Goal: Transaction & Acquisition: Purchase product/service

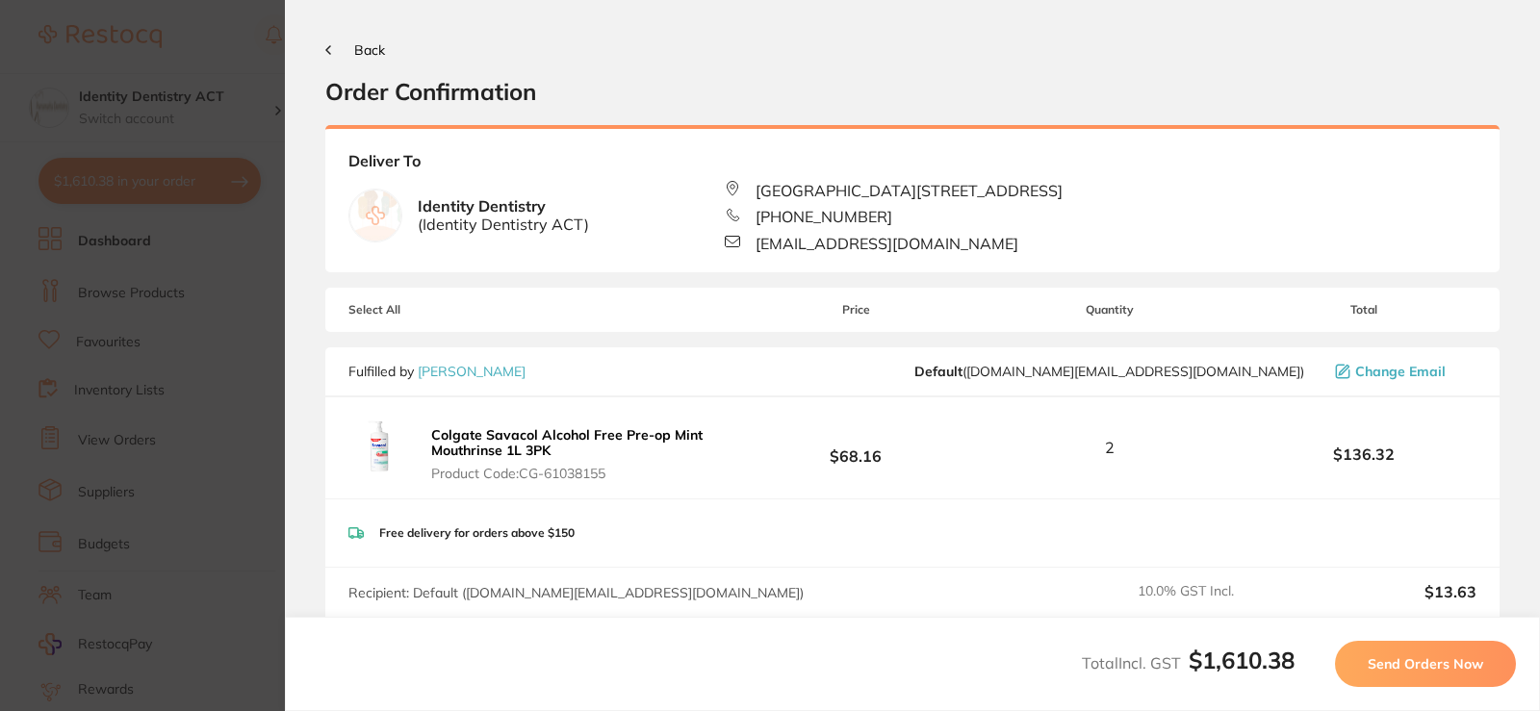
click at [334, 44] on button "Back" at bounding box center [355, 49] width 60 height 15
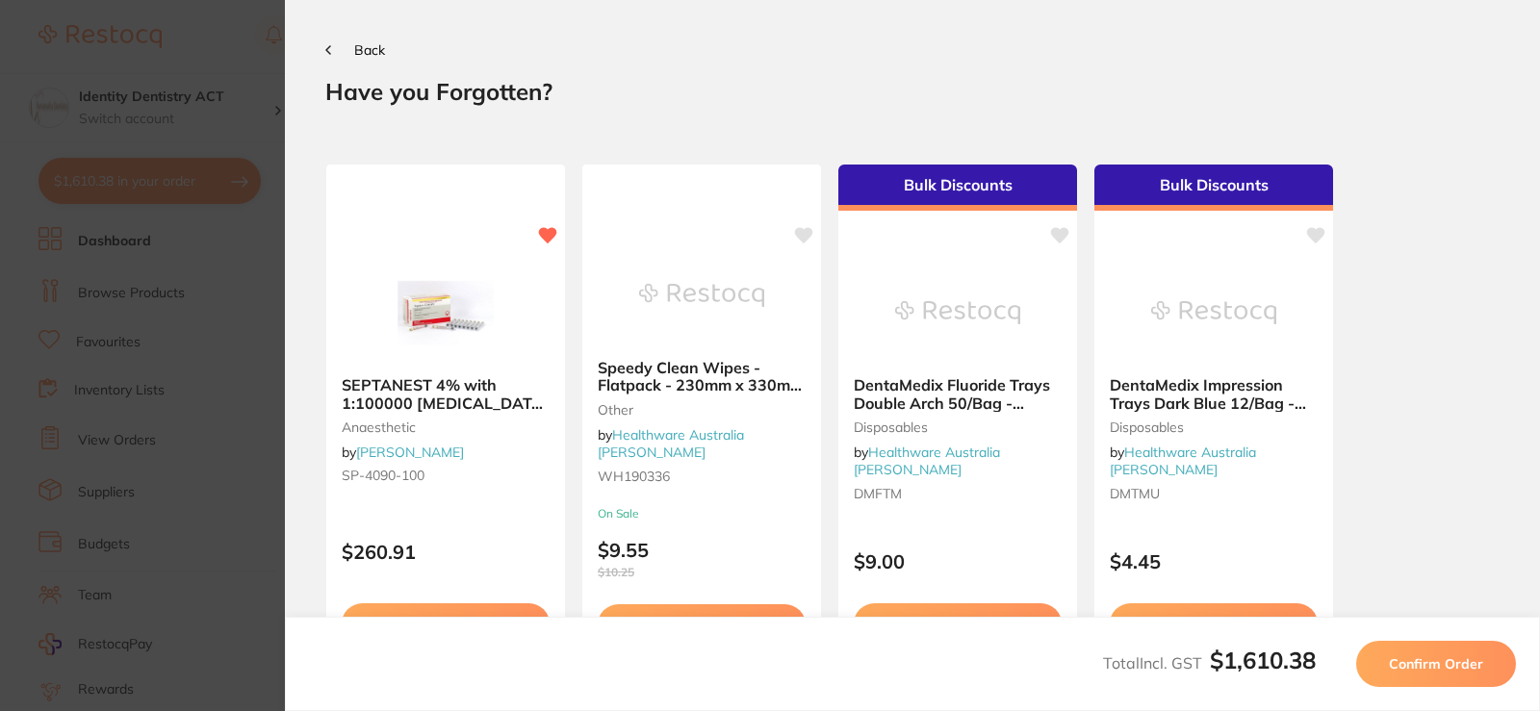
click at [334, 43] on button "Back" at bounding box center [355, 49] width 60 height 15
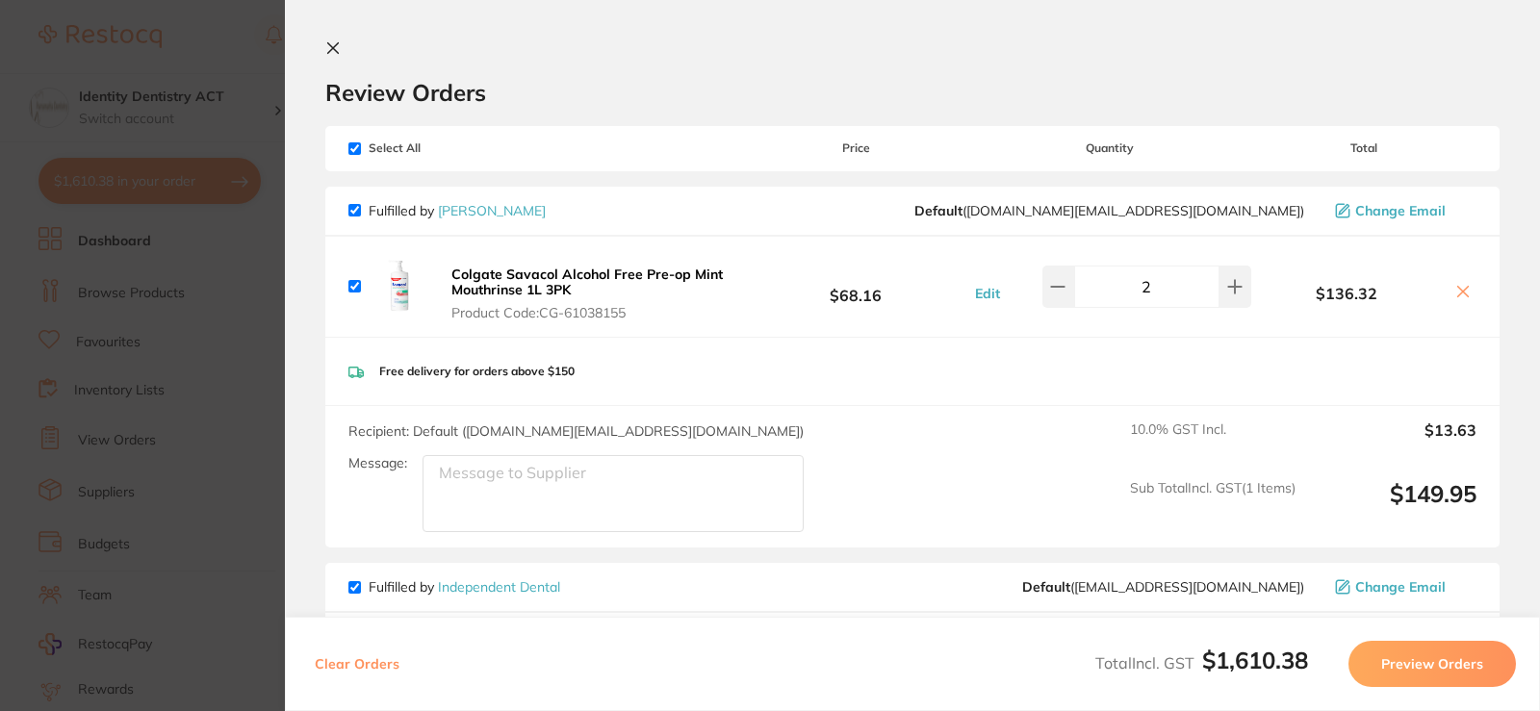
click at [334, 41] on icon at bounding box center [332, 47] width 15 height 15
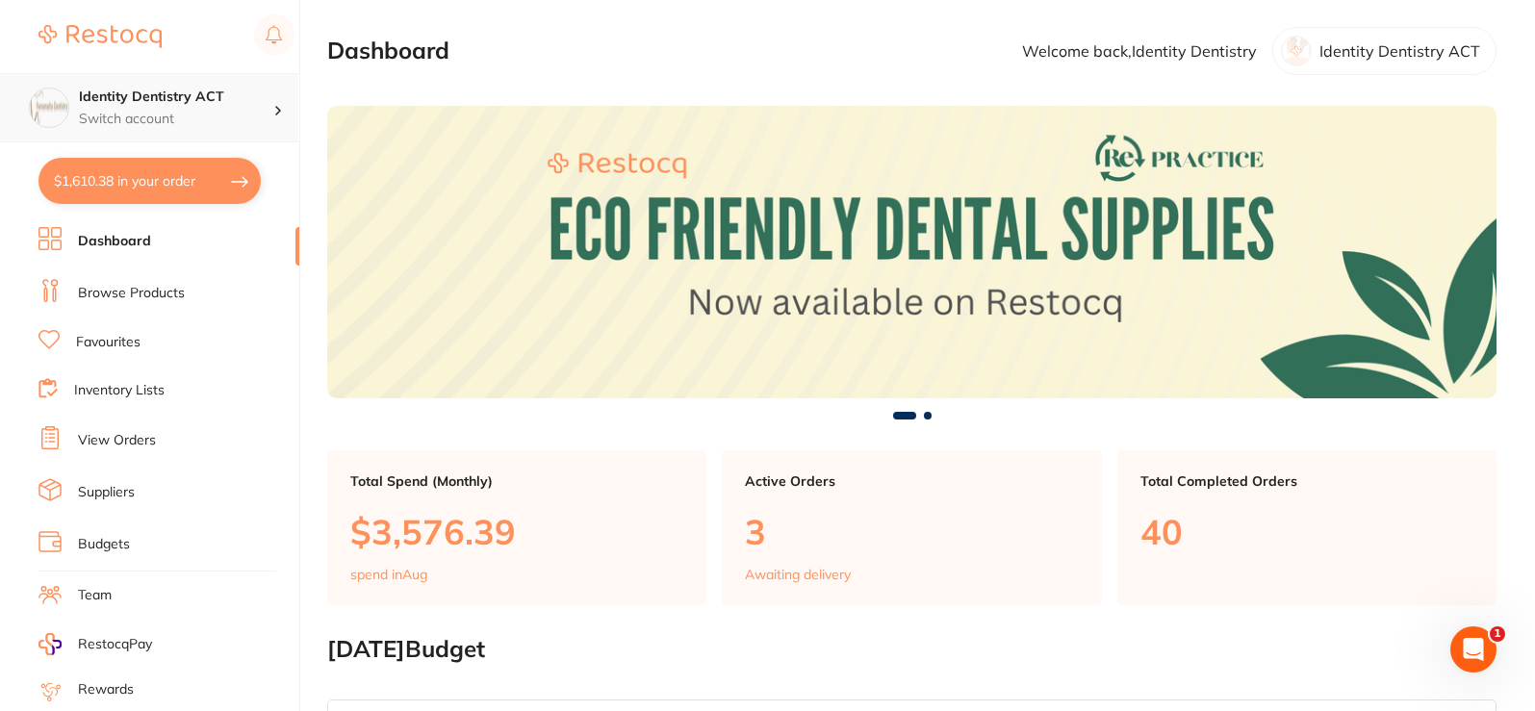
click at [131, 111] on p "Switch account" at bounding box center [176, 119] width 194 height 19
click at [125, 238] on link "Dashboard" at bounding box center [114, 241] width 73 height 19
click at [1480, 640] on icon "Open Intercom Messenger" at bounding box center [1471, 647] width 32 height 32
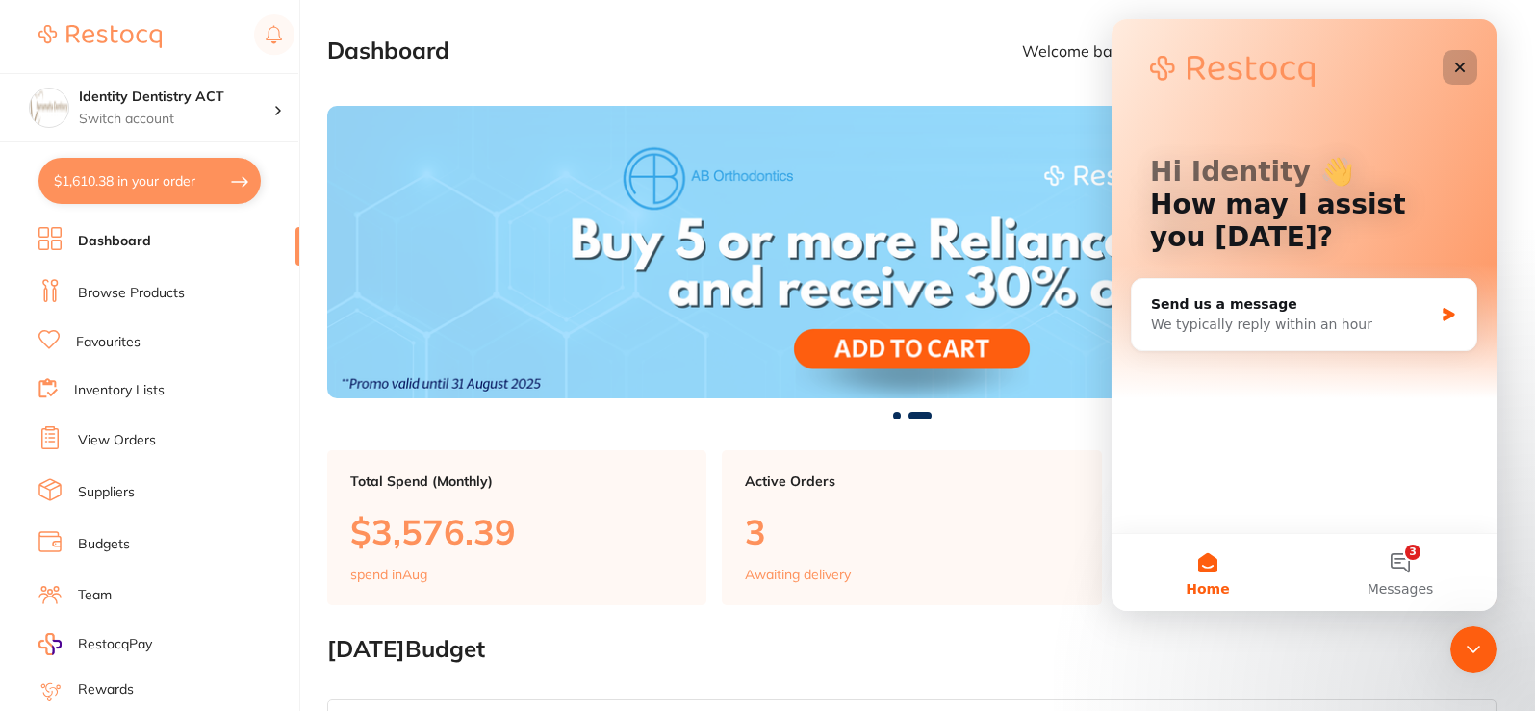
click at [1458, 68] on icon "Close" at bounding box center [1460, 68] width 11 height 11
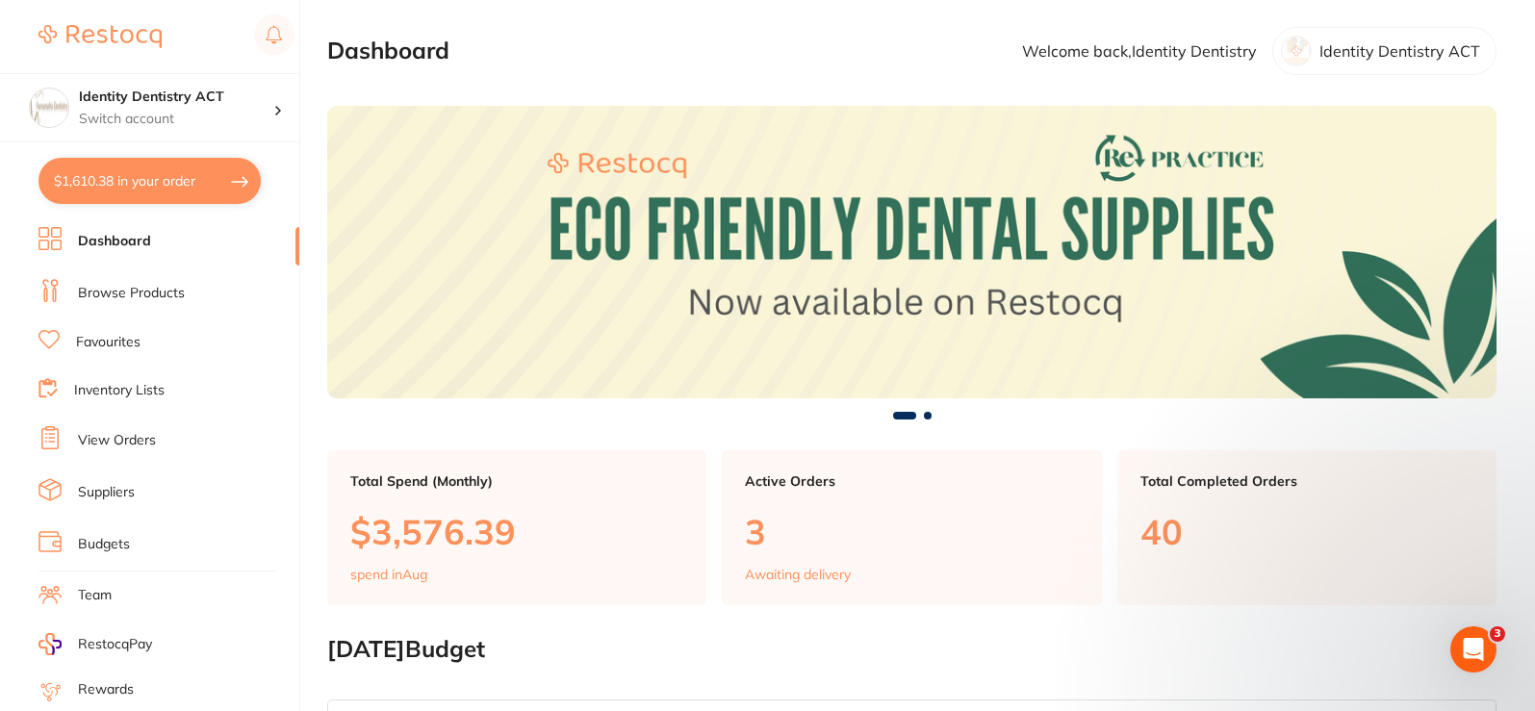
click at [124, 247] on link "Dashboard" at bounding box center [114, 241] width 73 height 19
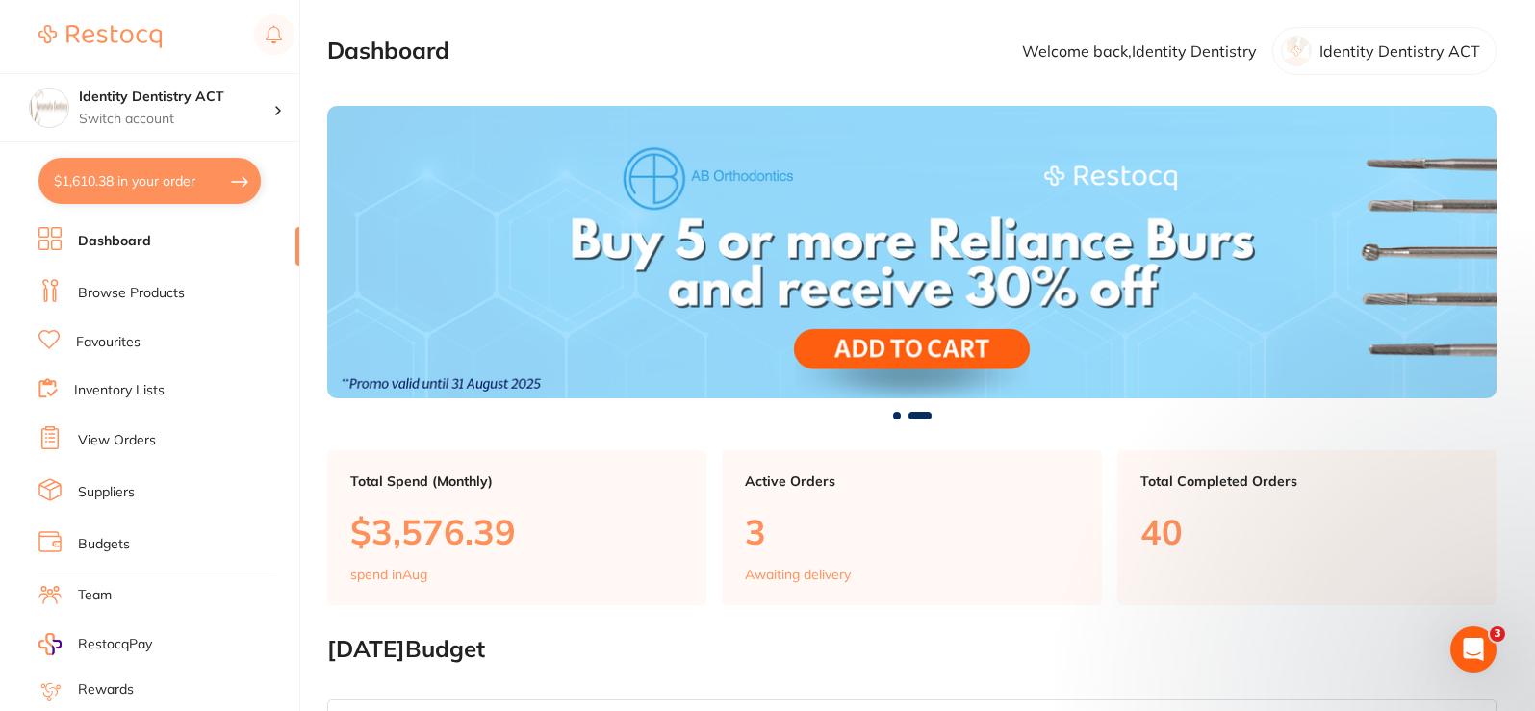
click at [406, 52] on h2 "Dashboard" at bounding box center [388, 51] width 122 height 27
click at [554, 39] on section "Dashboard Welcome back, Identity Dentistry Identity Dentistry ACT" at bounding box center [911, 51] width 1169 height 48
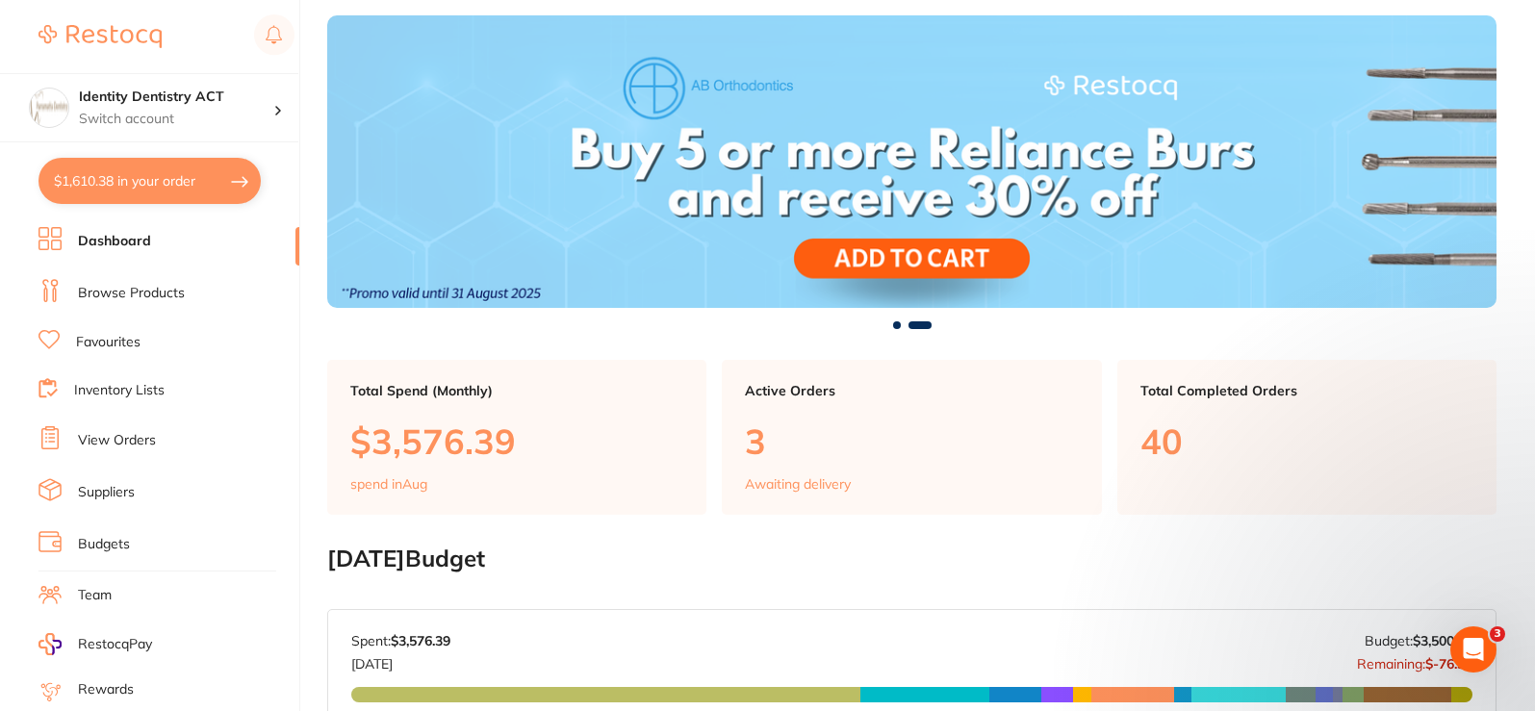
scroll to position [192, 0]
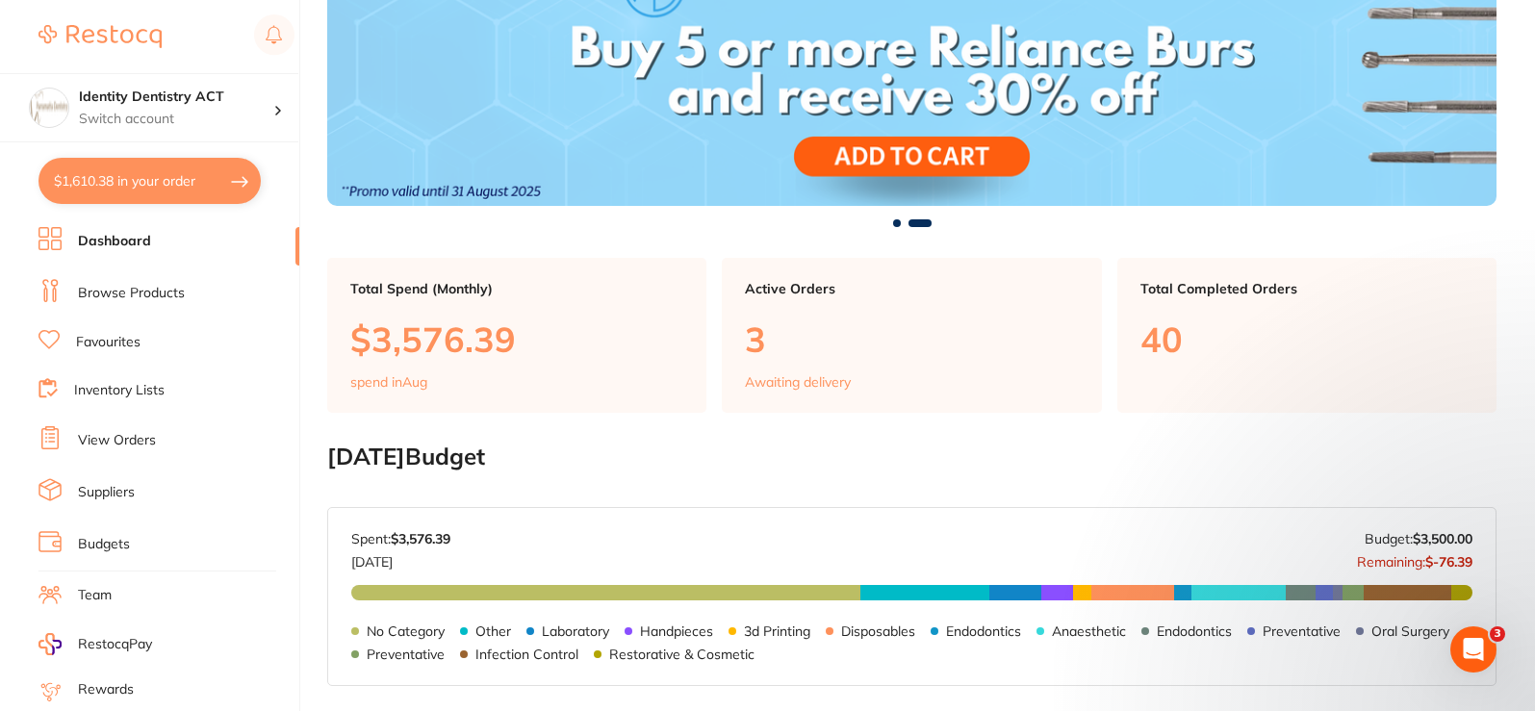
click at [152, 185] on button "$1,610.38 in your order" at bounding box center [149, 181] width 222 height 46
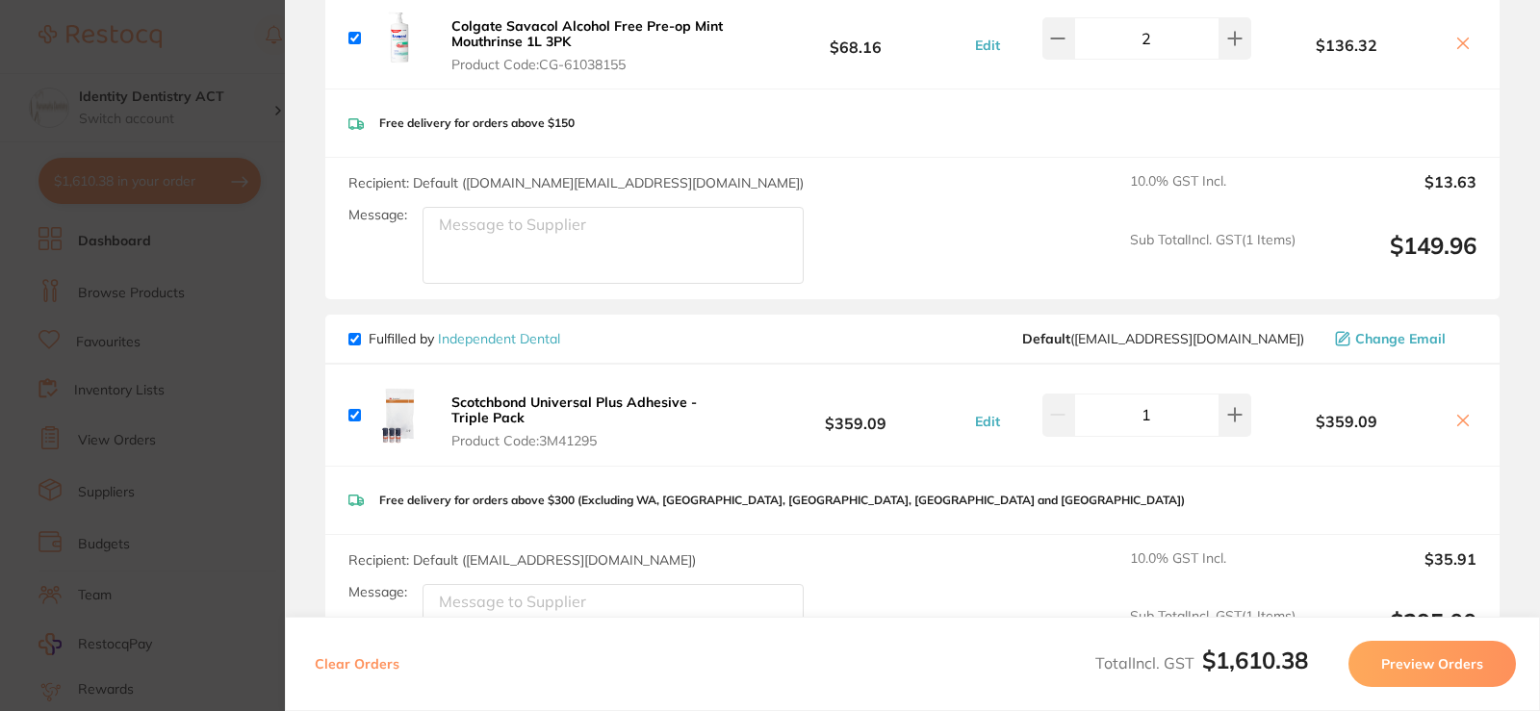
scroll to position [0, 0]
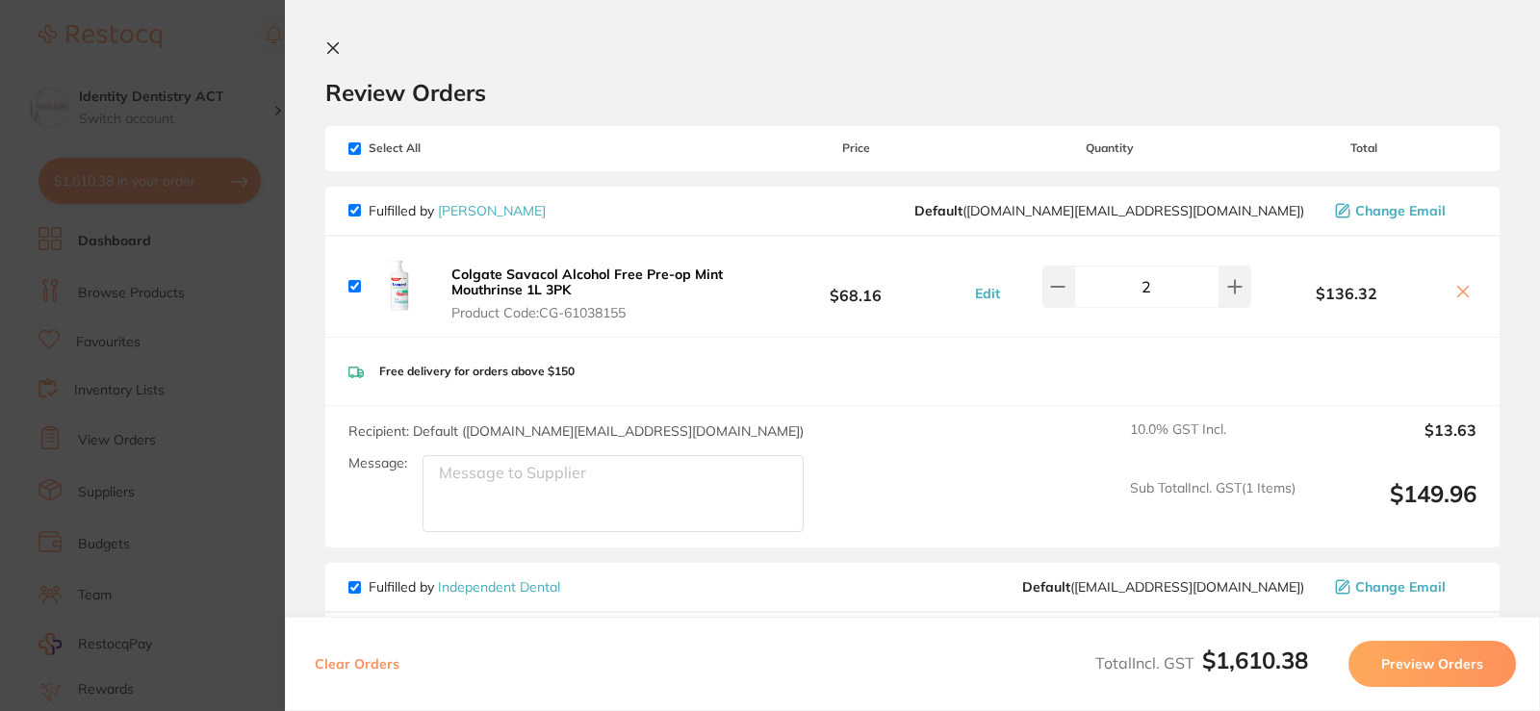
click at [1452, 664] on button "Preview Orders" at bounding box center [1431, 664] width 167 height 46
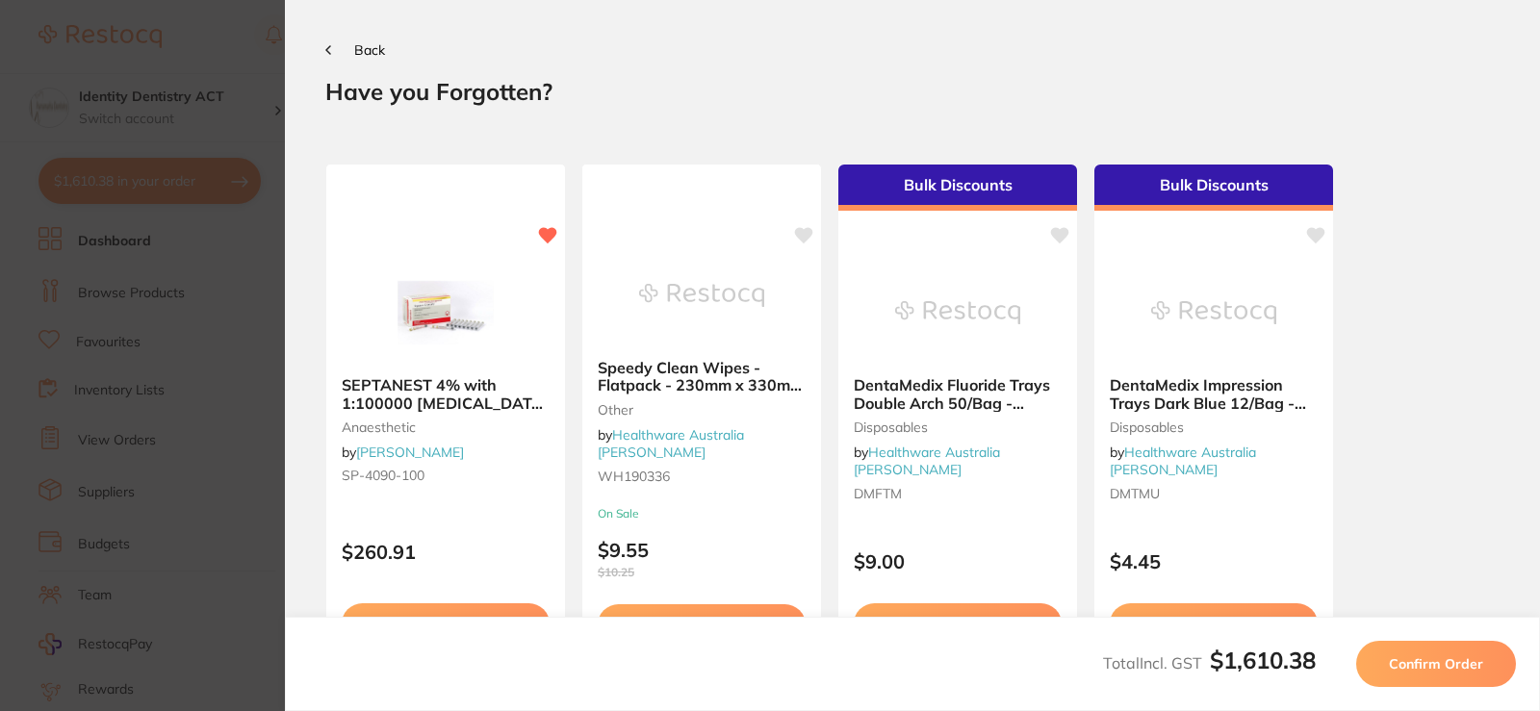
click at [376, 46] on span "Back" at bounding box center [369, 49] width 31 height 17
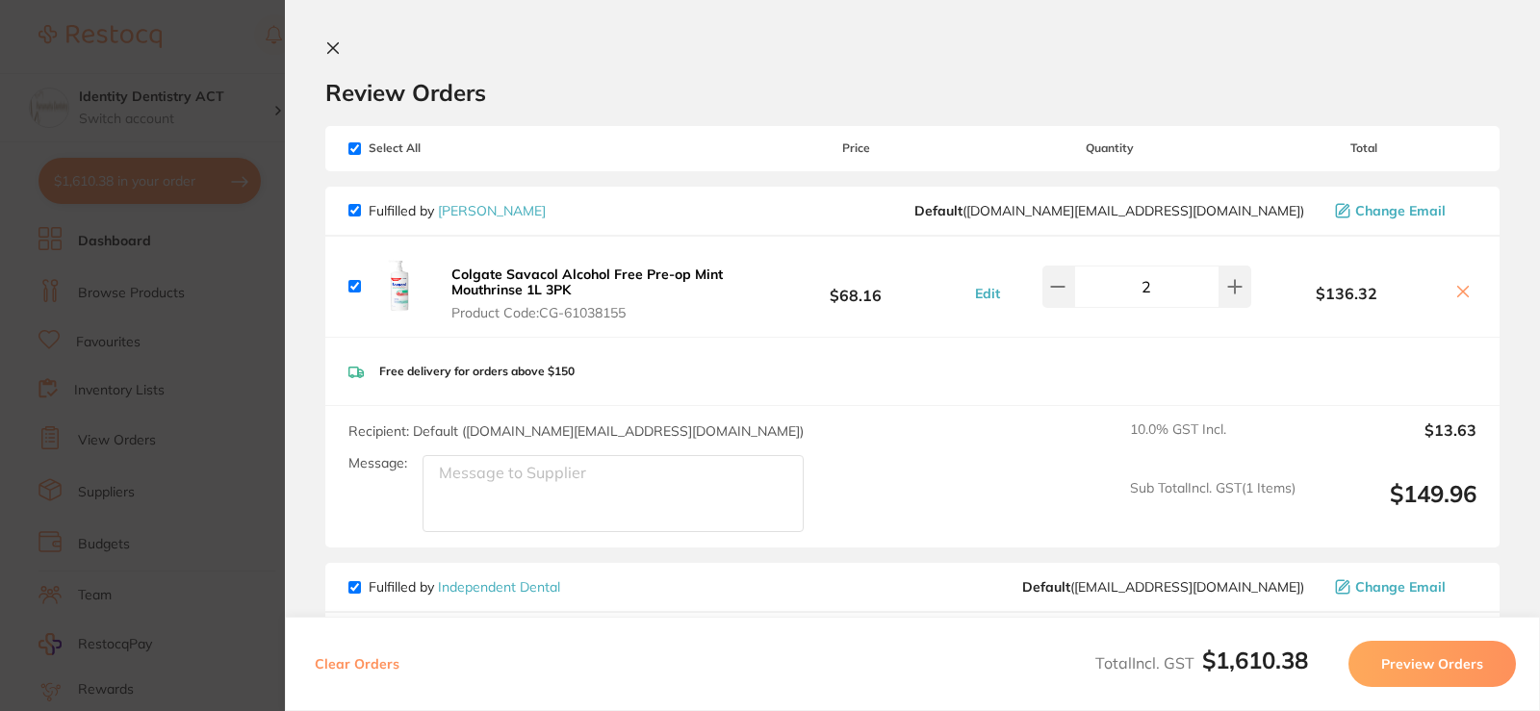
click at [353, 154] on input "checkbox" at bounding box center [354, 148] width 13 height 13
checkbox input "false"
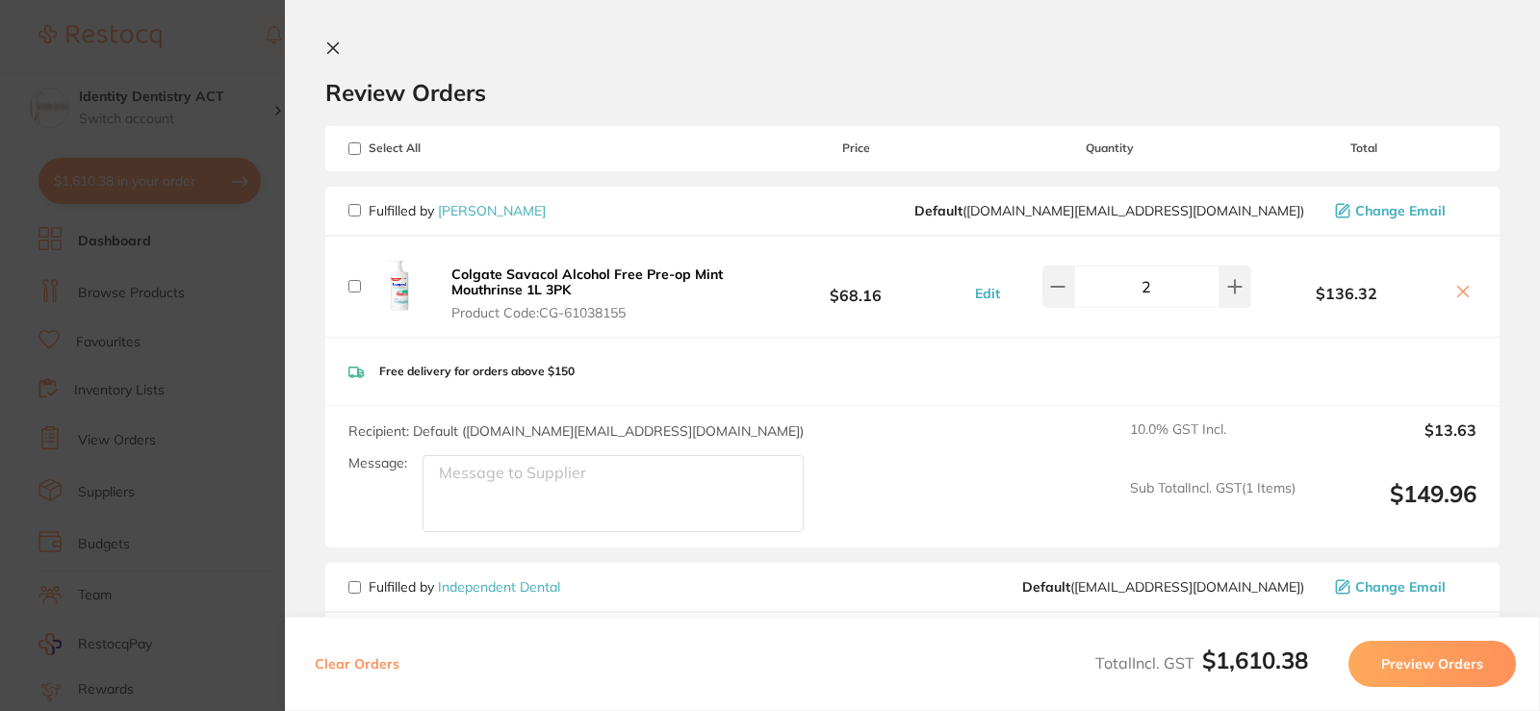
checkbox input "false"
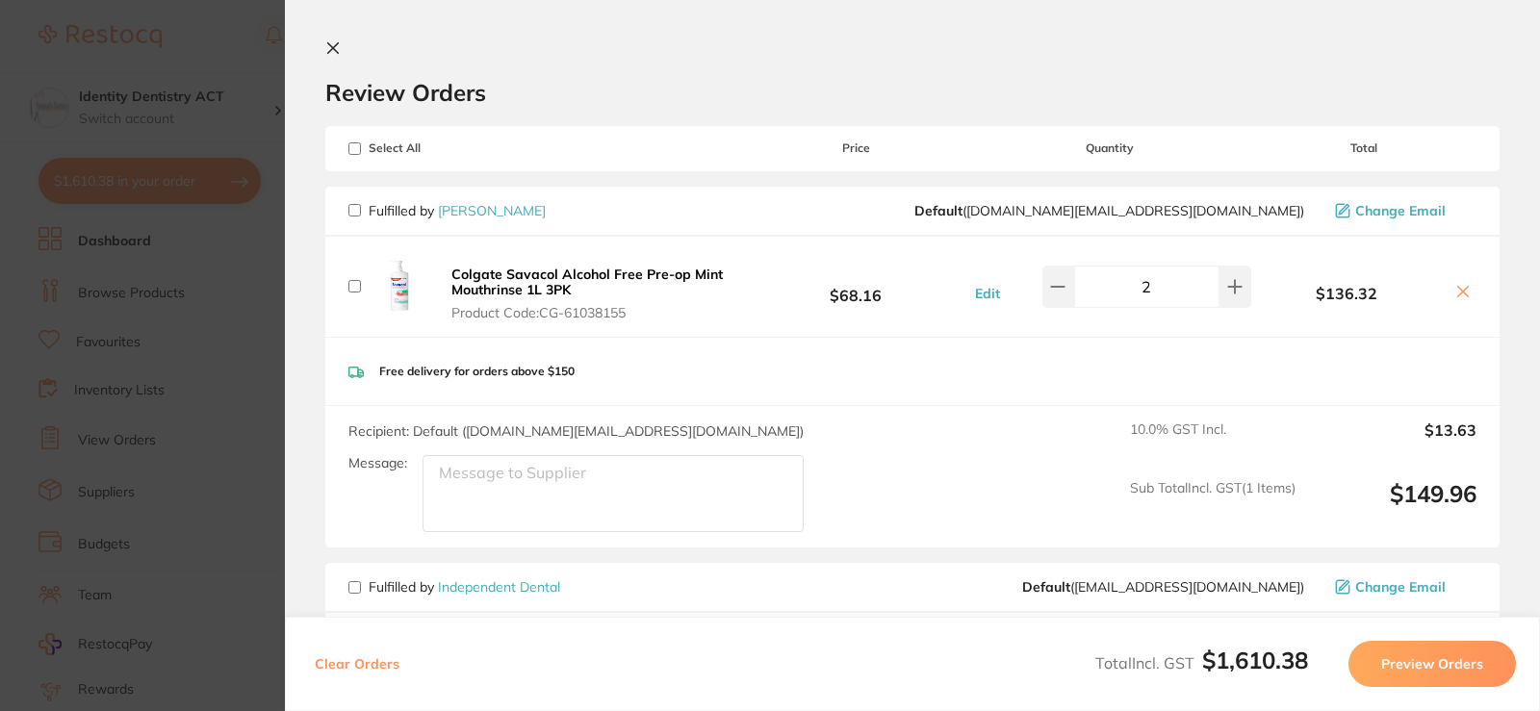
checkbox input "false"
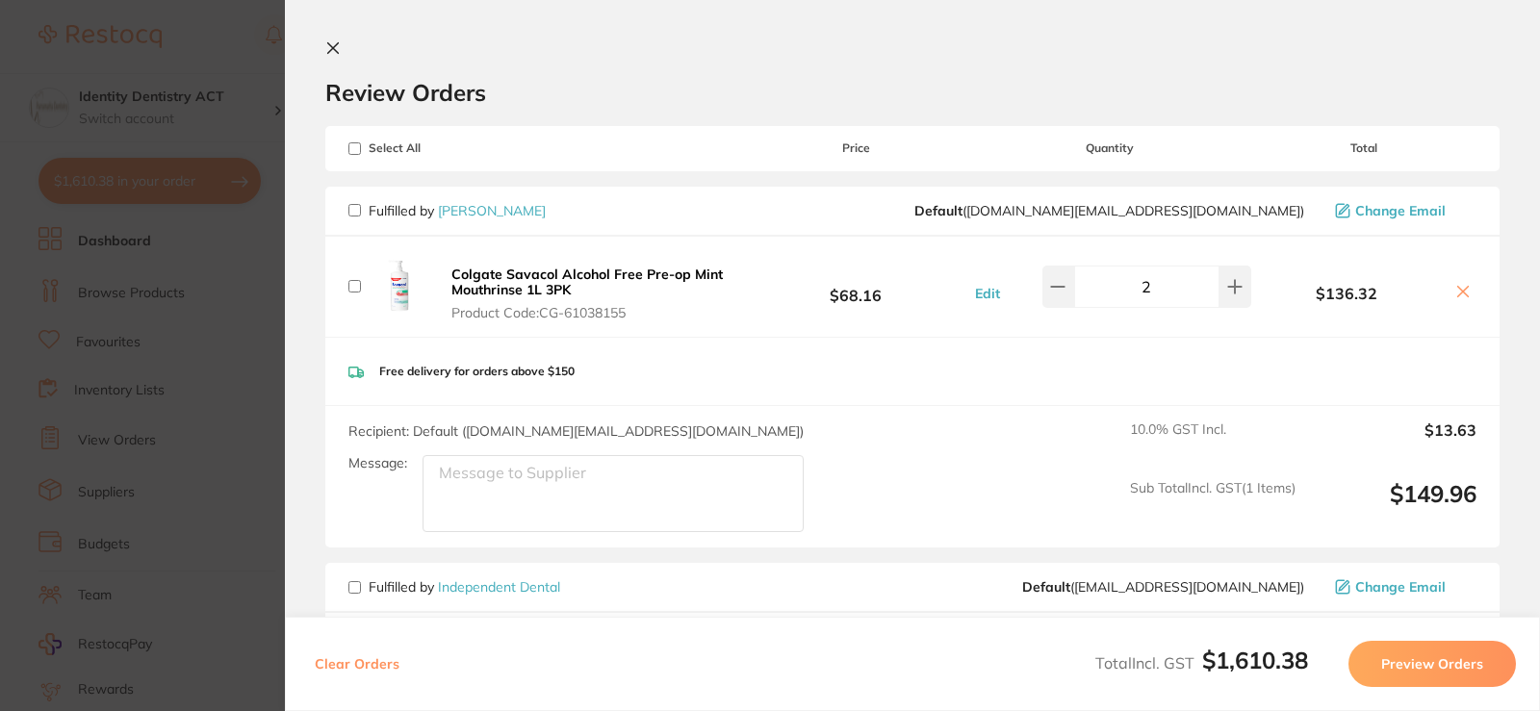
checkbox input "false"
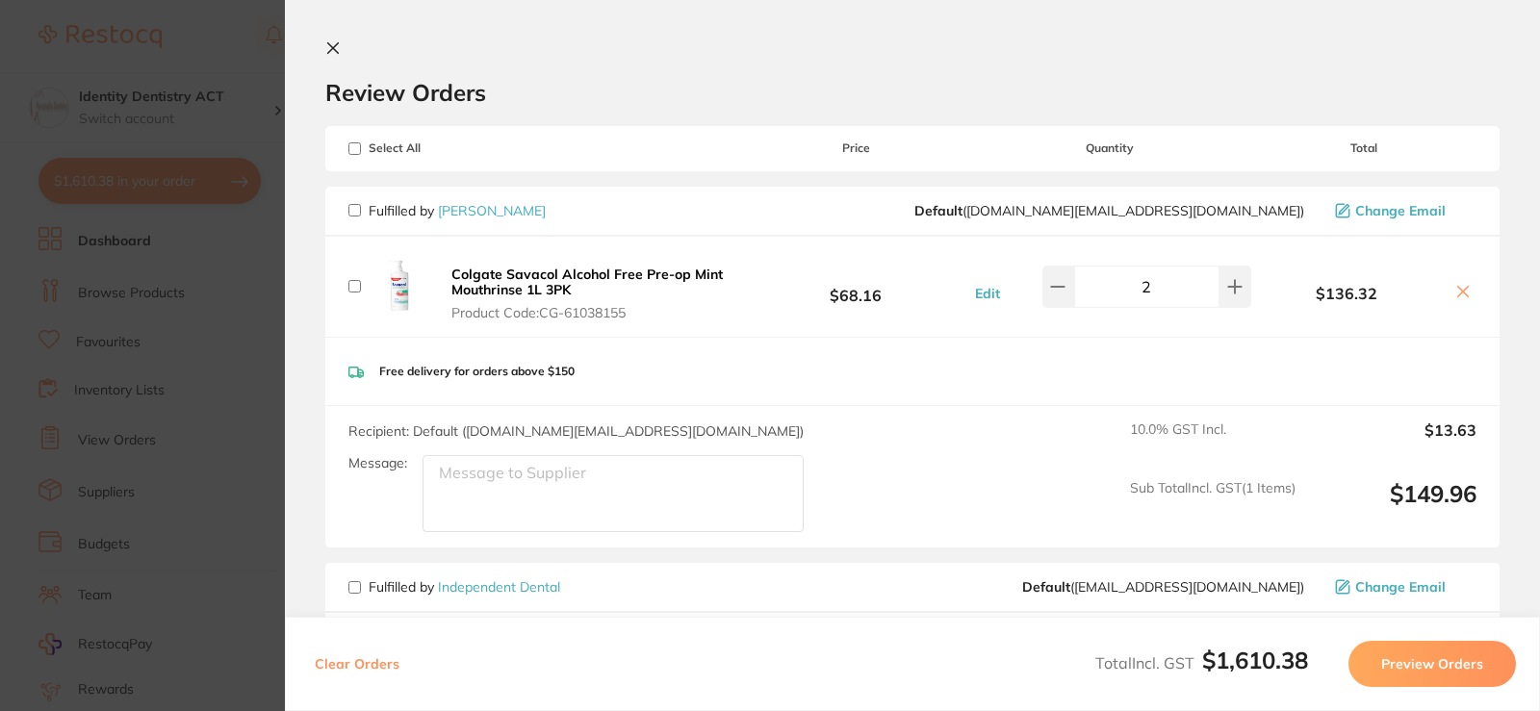
checkbox input "false"
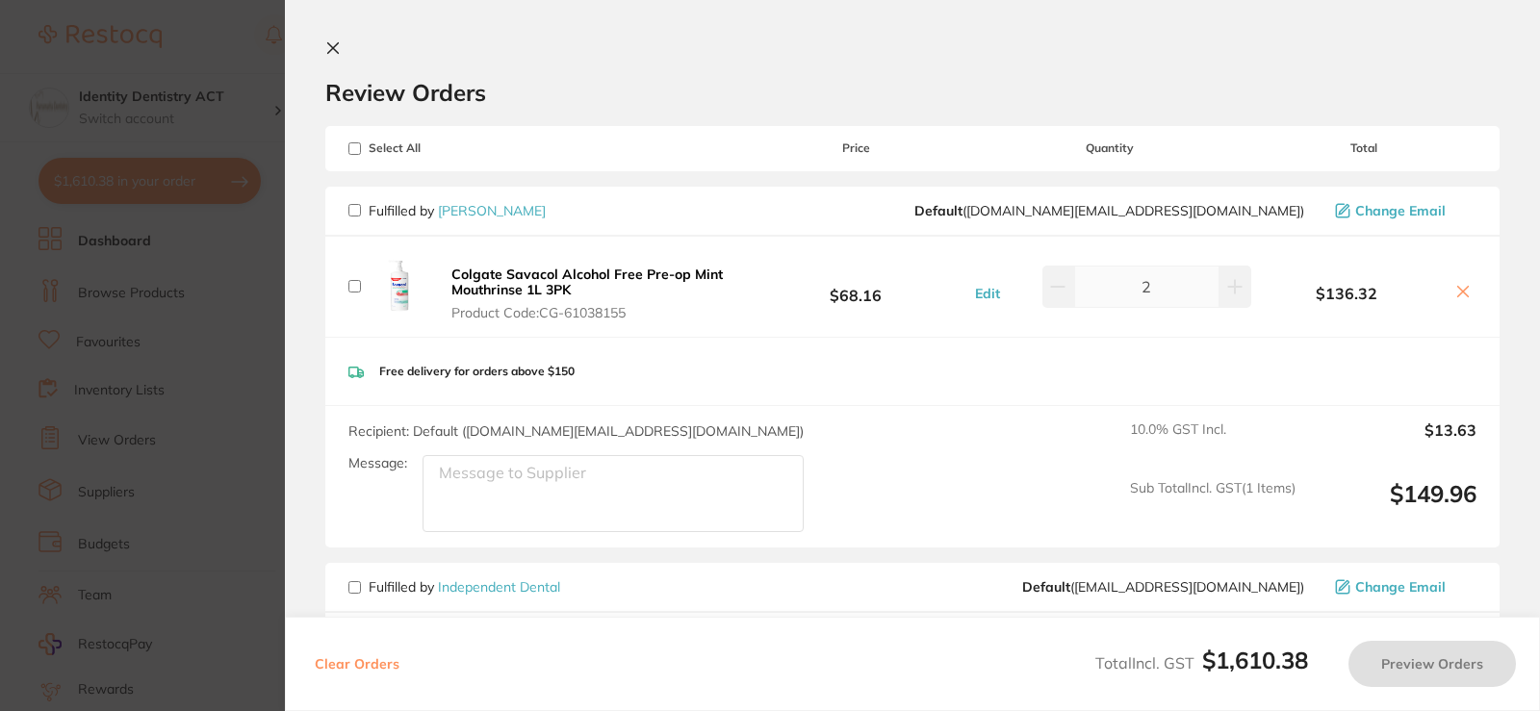
click at [343, 48] on button at bounding box center [336, 49] width 23 height 18
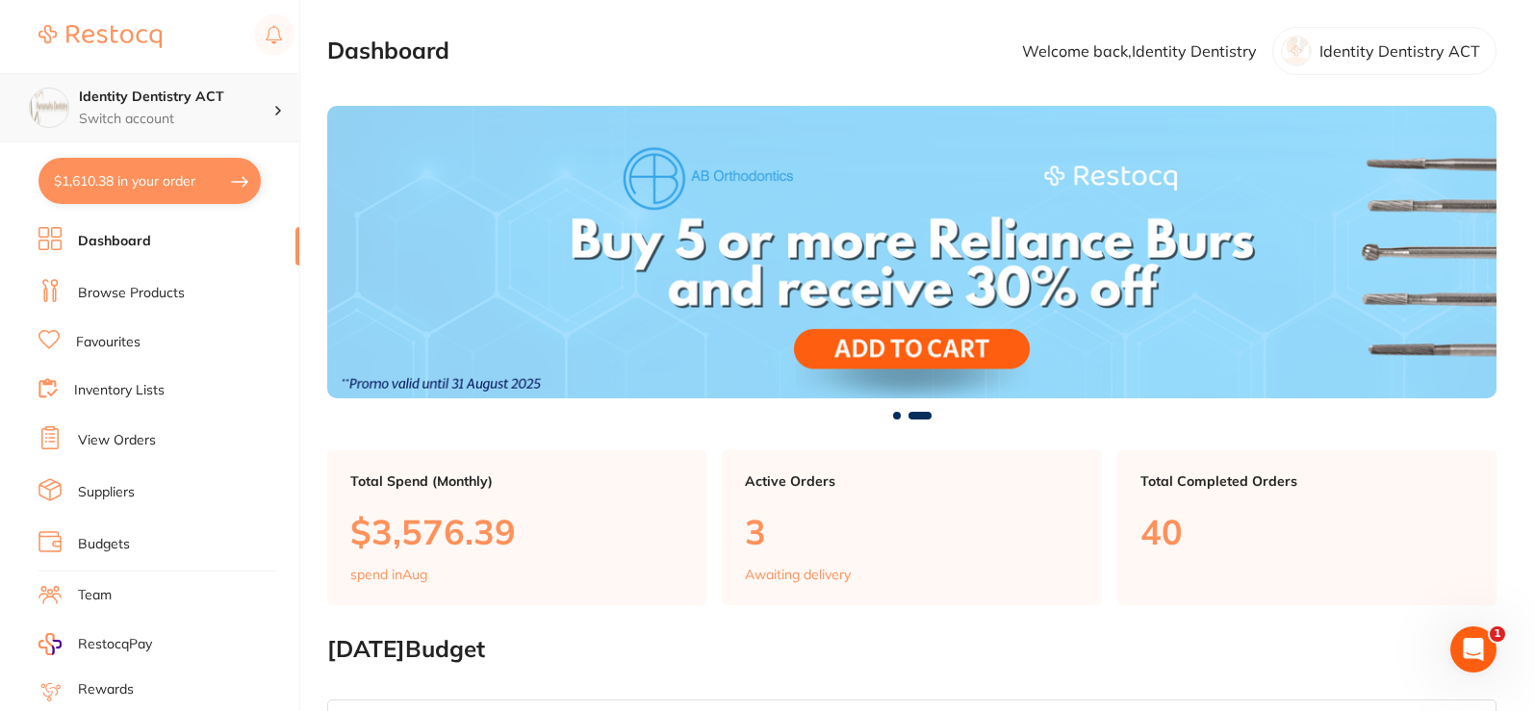
click at [152, 106] on h4 "Identity Dentistry ACT" at bounding box center [176, 97] width 194 height 19
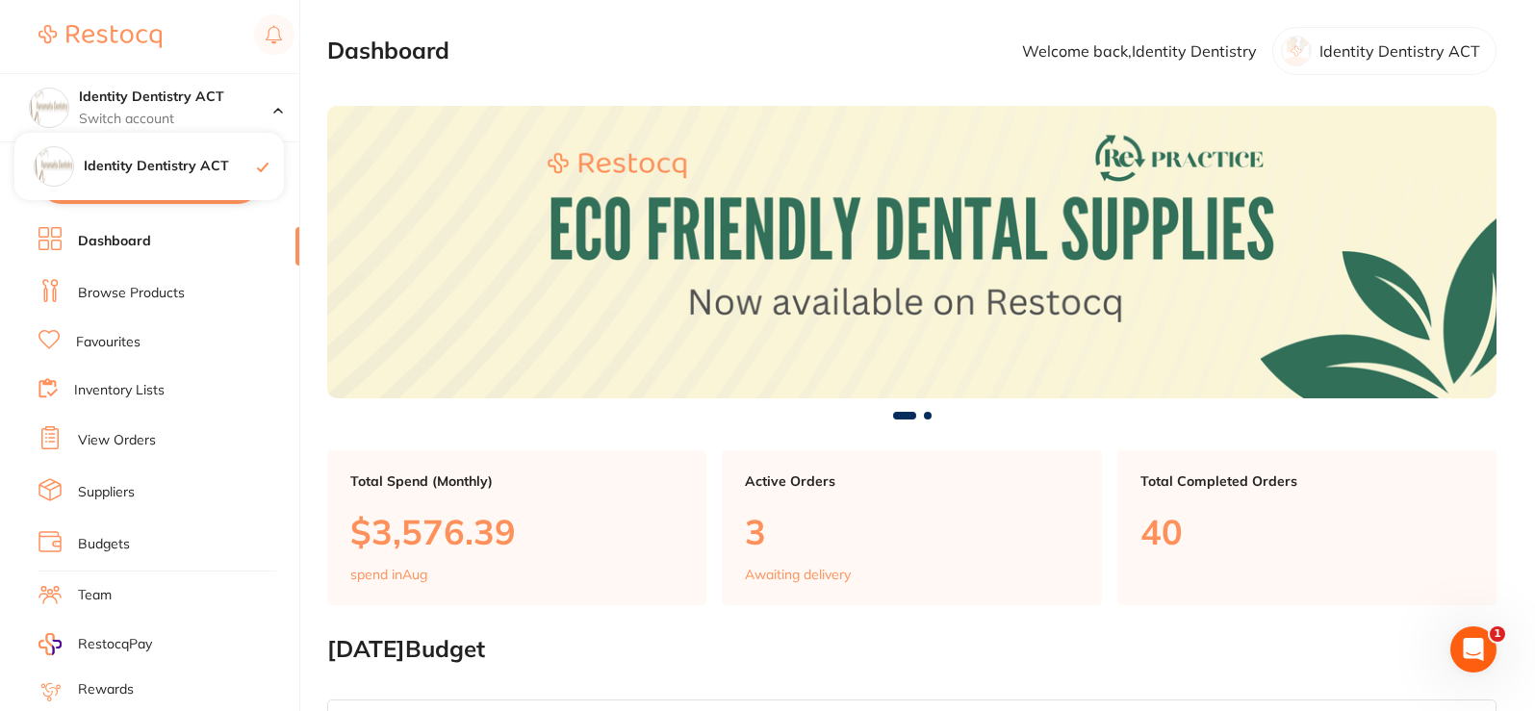
click at [711, 75] on section "Dashboard Welcome back, Identity Dentistry Identity Dentistry ACT" at bounding box center [911, 51] width 1169 height 48
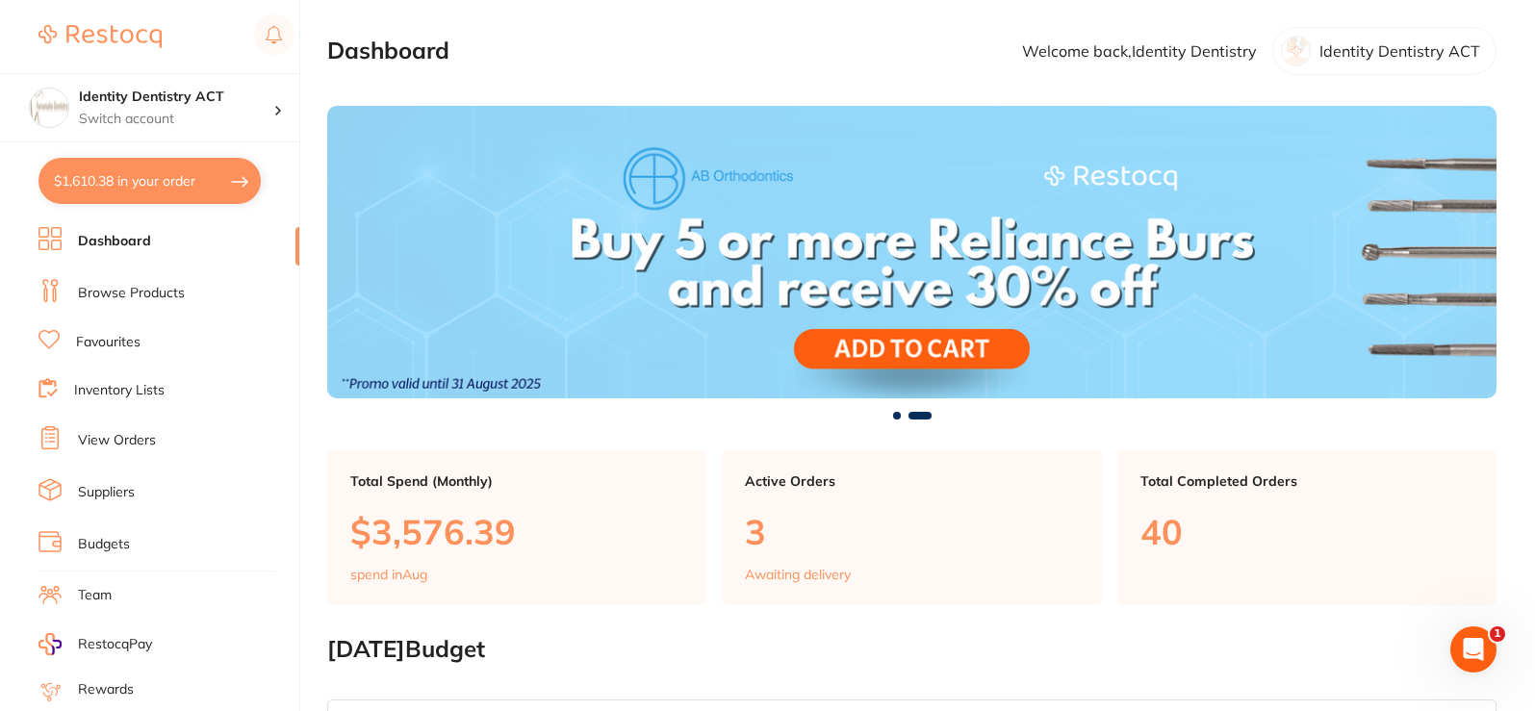
click at [700, 35] on section "Dashboard Welcome back, Identity Dentistry Identity Dentistry ACT" at bounding box center [911, 51] width 1169 height 48
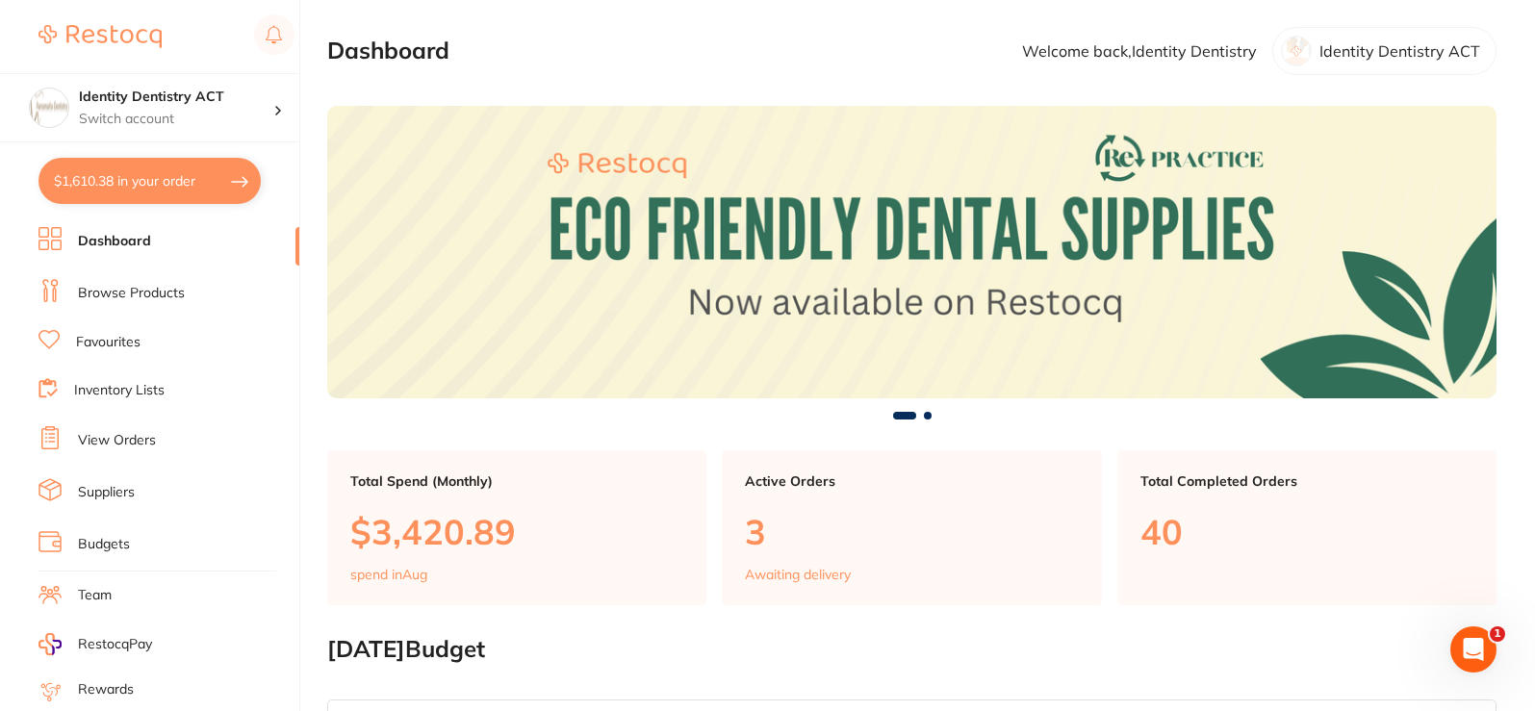
click at [129, 287] on link "Browse Products" at bounding box center [131, 293] width 107 height 19
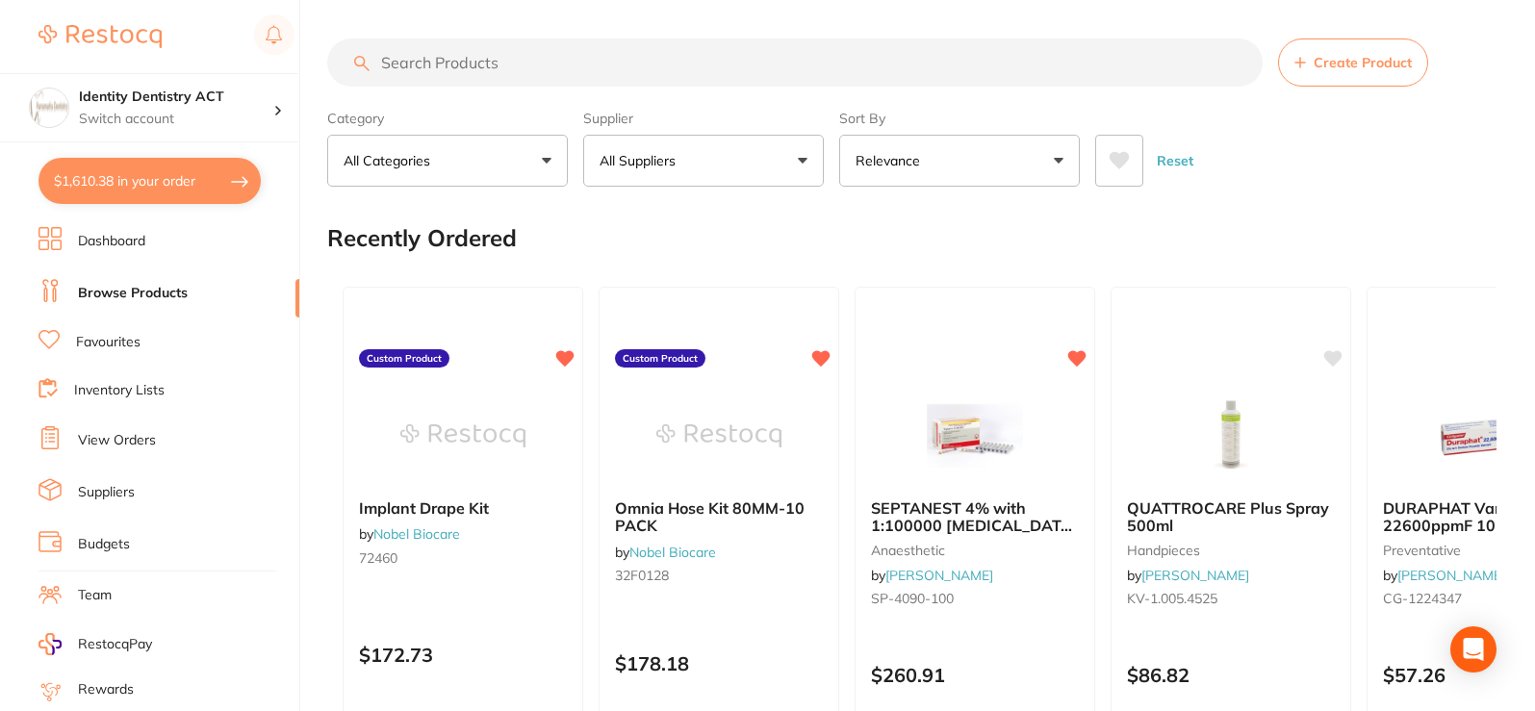
click at [455, 50] on input "search" at bounding box center [794, 62] width 935 height 48
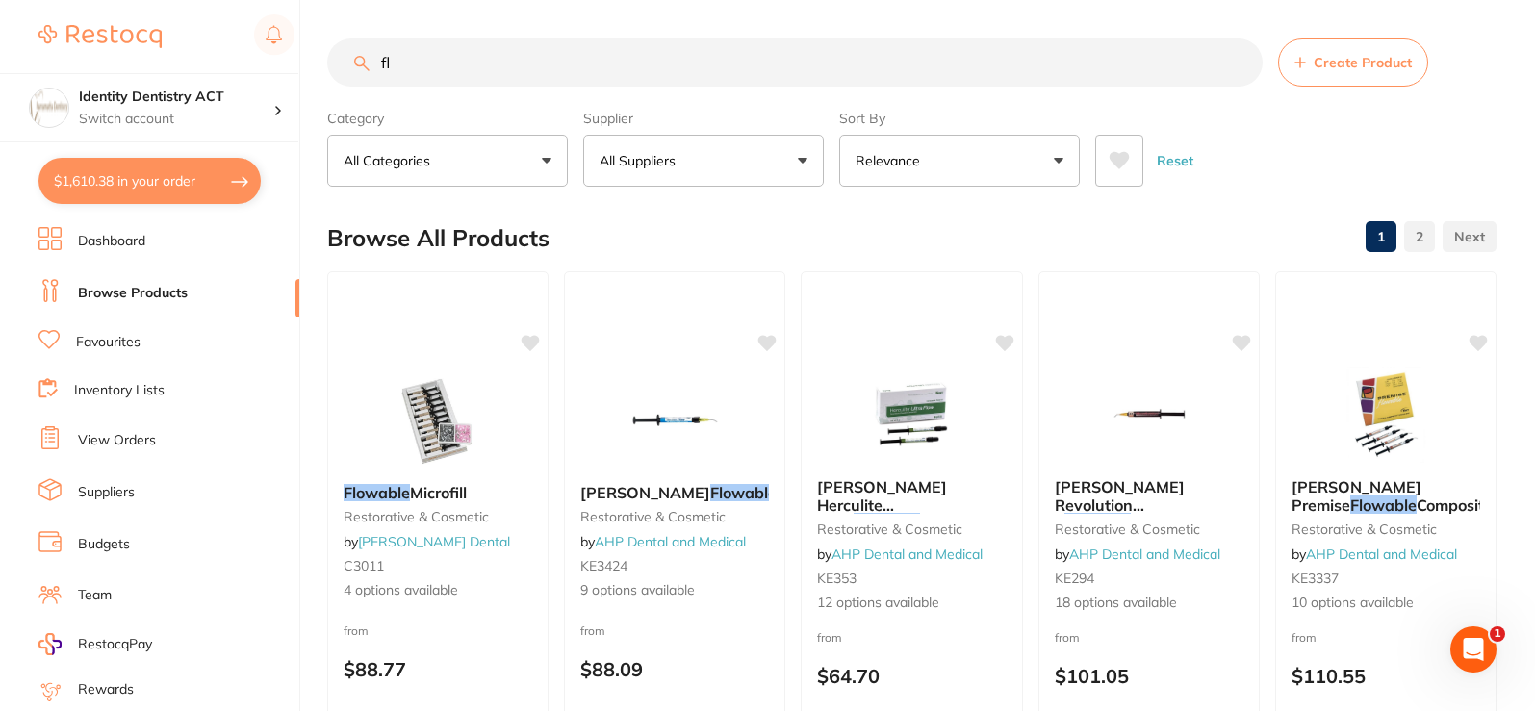
type input "f"
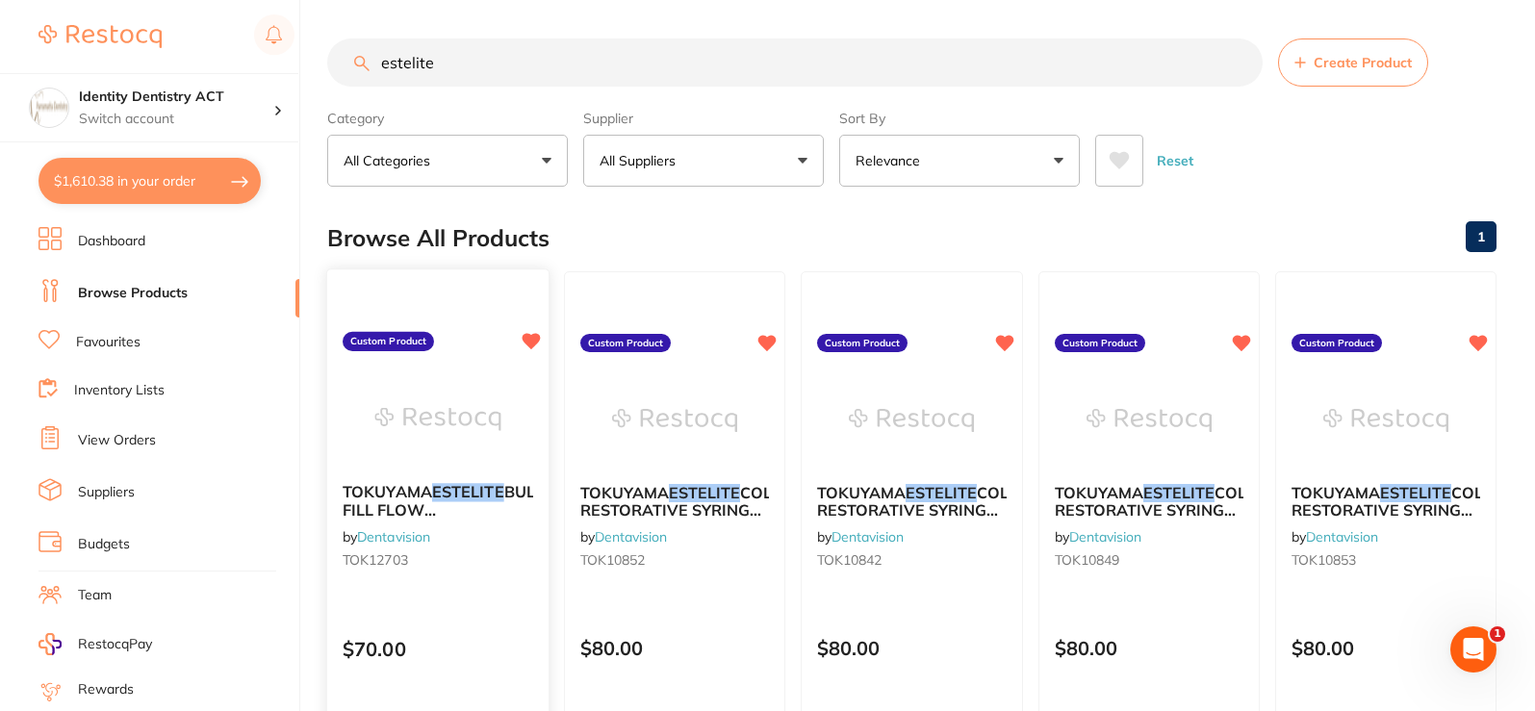
type input "estelite"
click at [440, 448] on img at bounding box center [437, 418] width 126 height 97
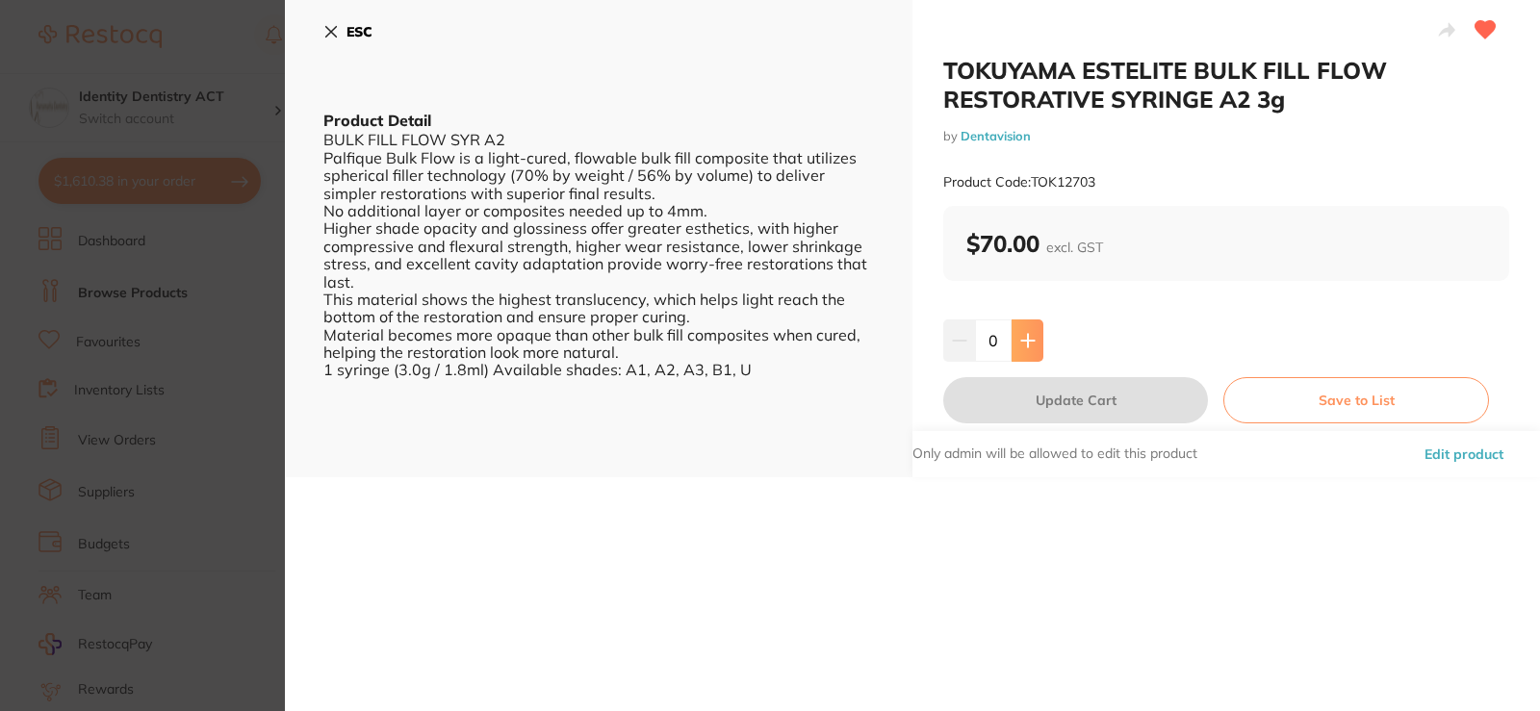
click at [1021, 333] on icon at bounding box center [1027, 340] width 15 height 15
type input "1"
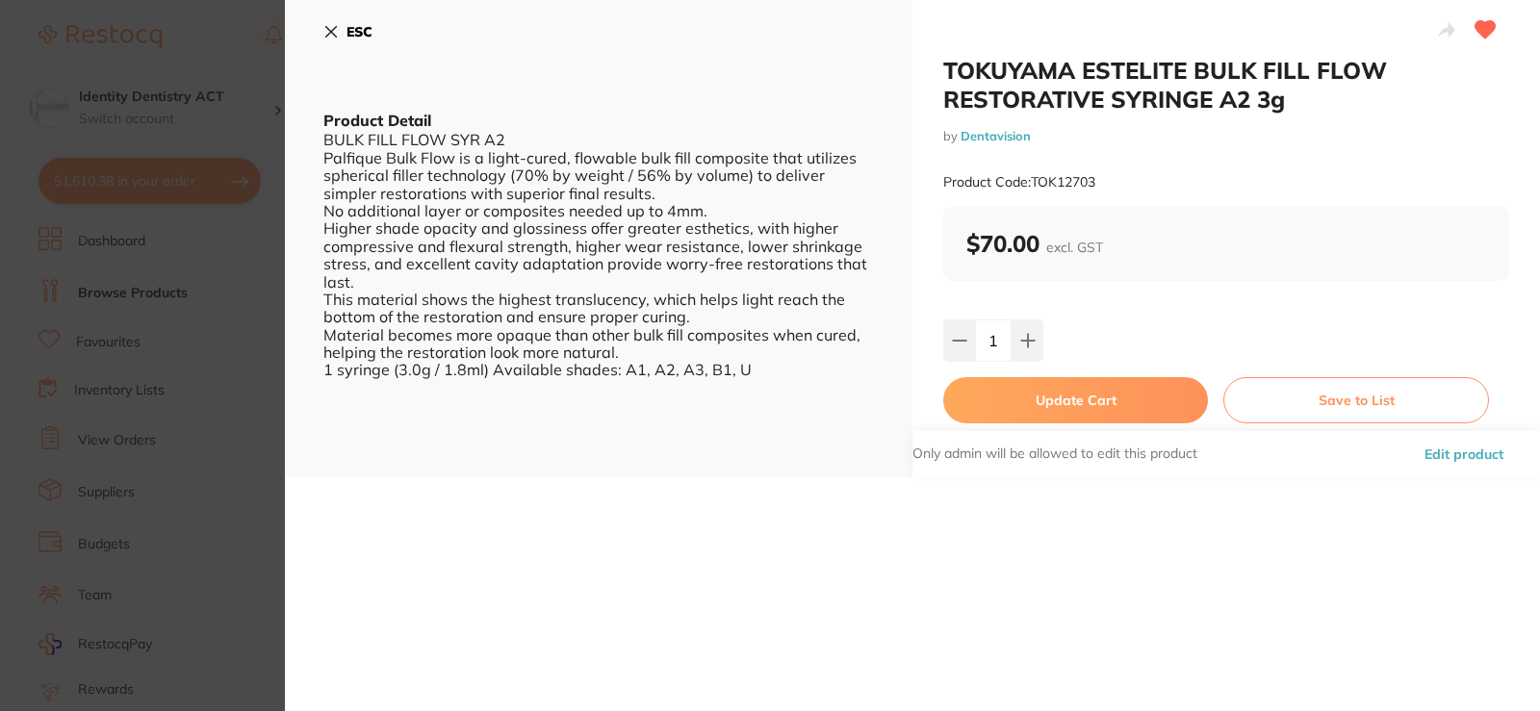
click at [1126, 407] on button "Update Cart" at bounding box center [1075, 400] width 265 height 46
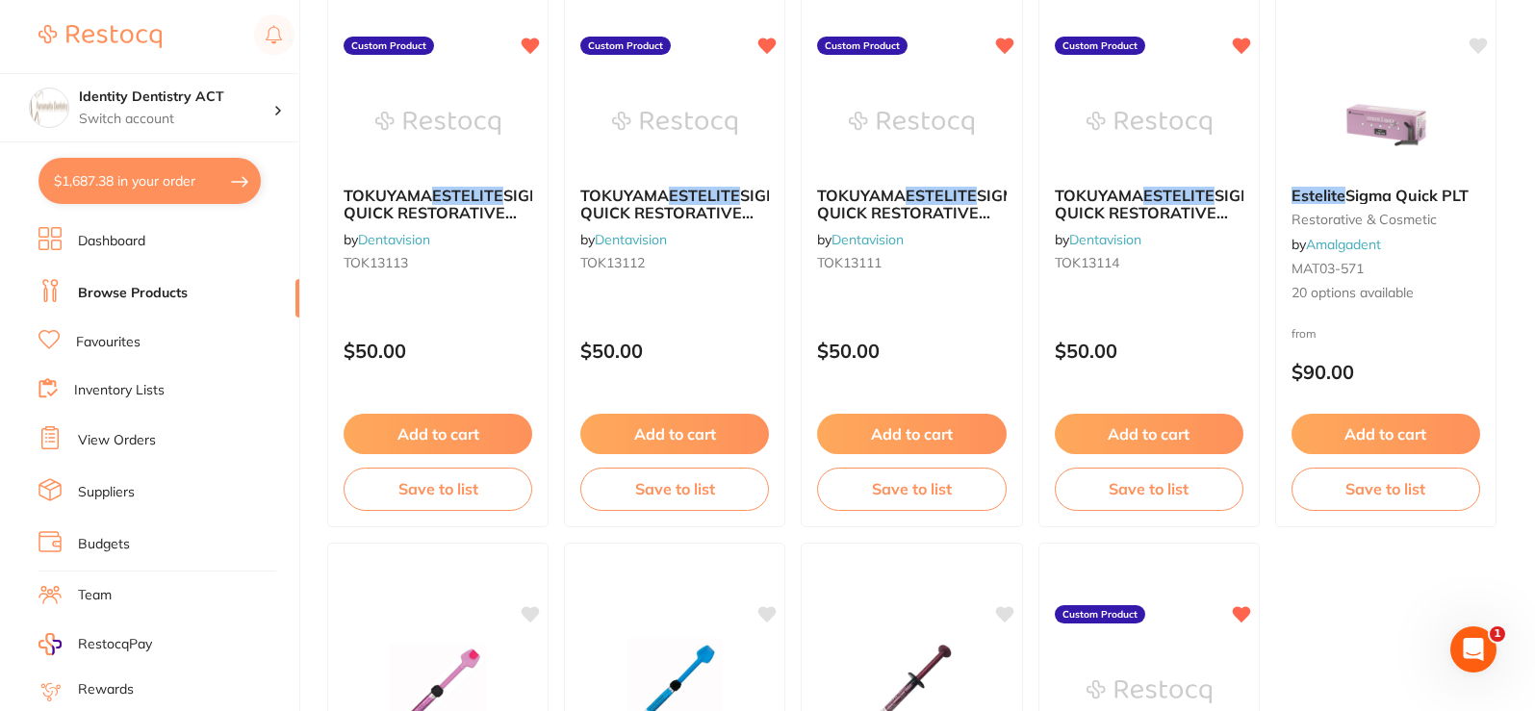
scroll to position [1155, 0]
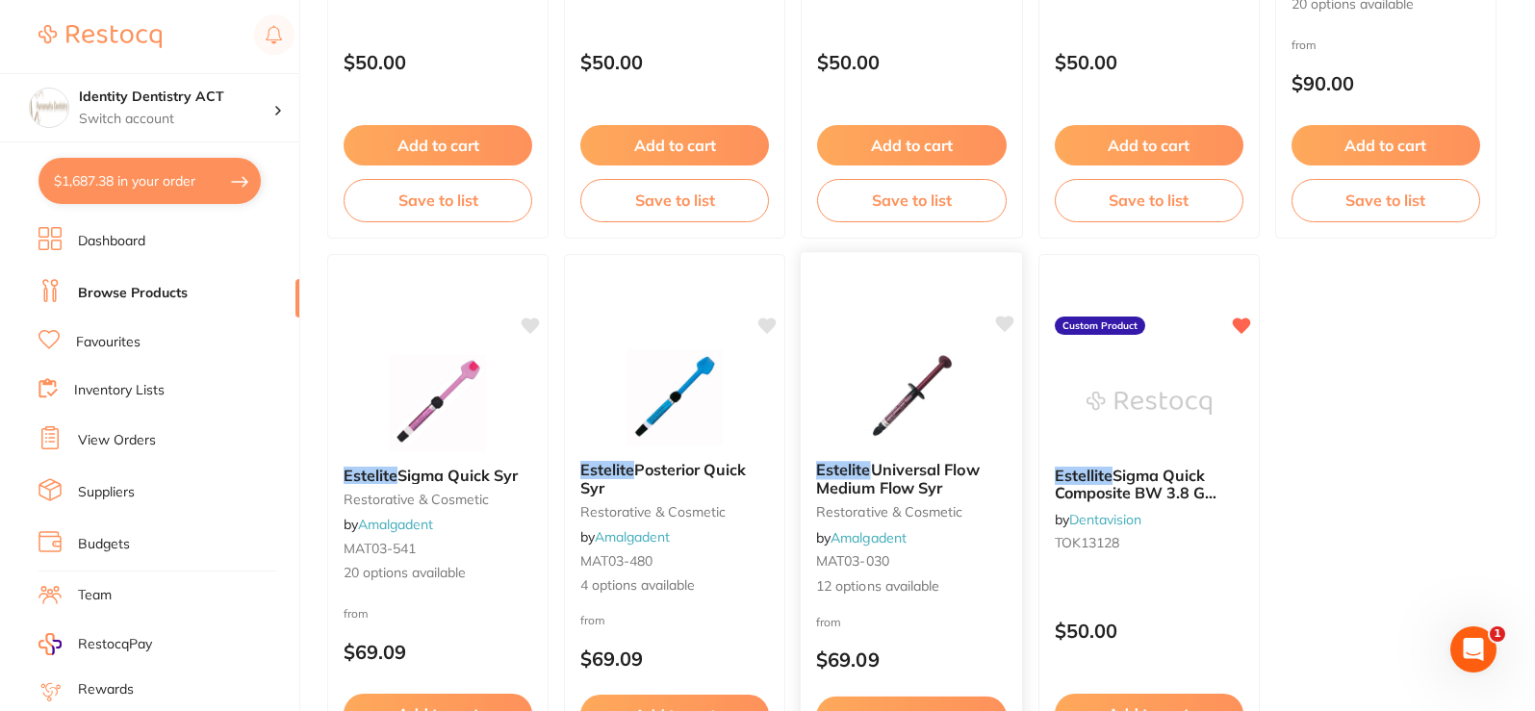
click at [901, 417] on img at bounding box center [912, 396] width 126 height 97
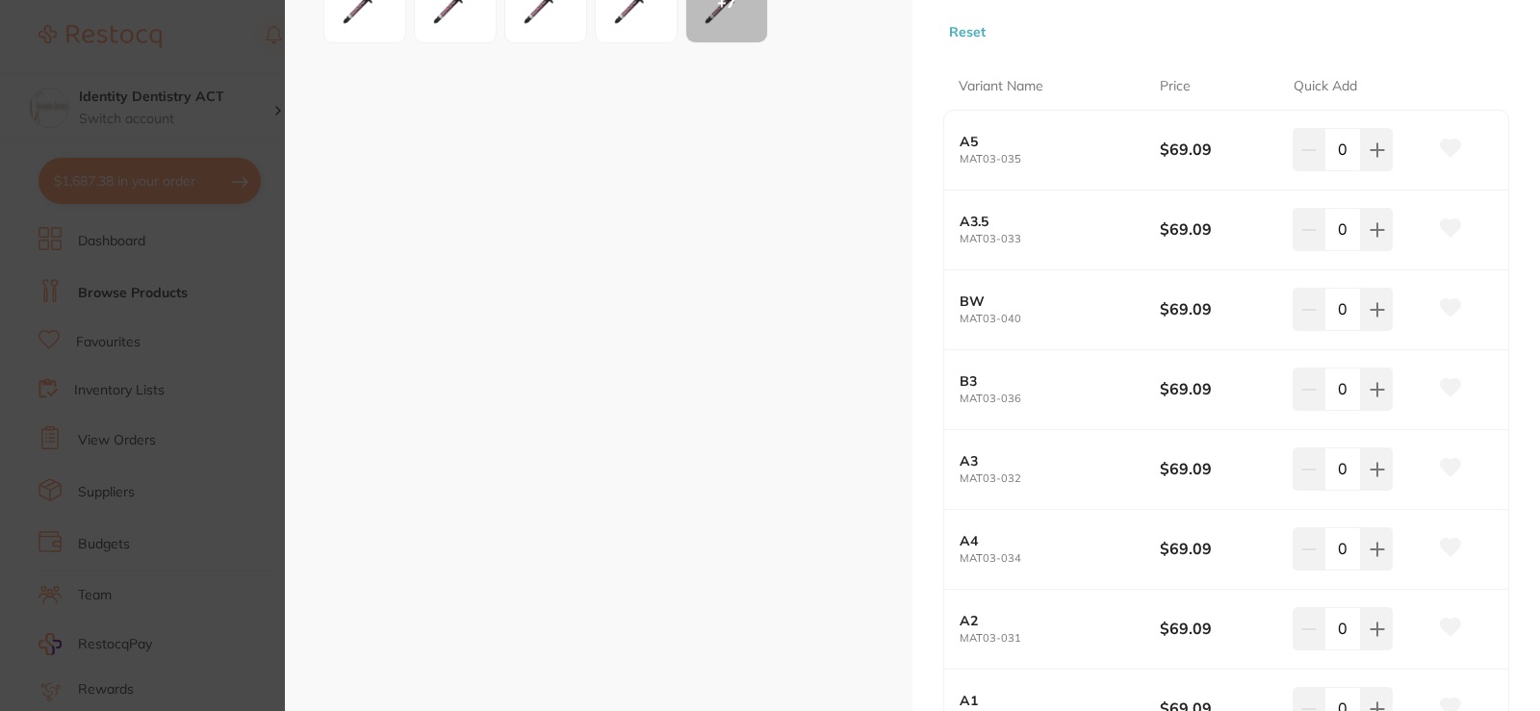
scroll to position [481, 0]
click at [1379, 626] on icon at bounding box center [1376, 628] width 15 height 15
type input "1"
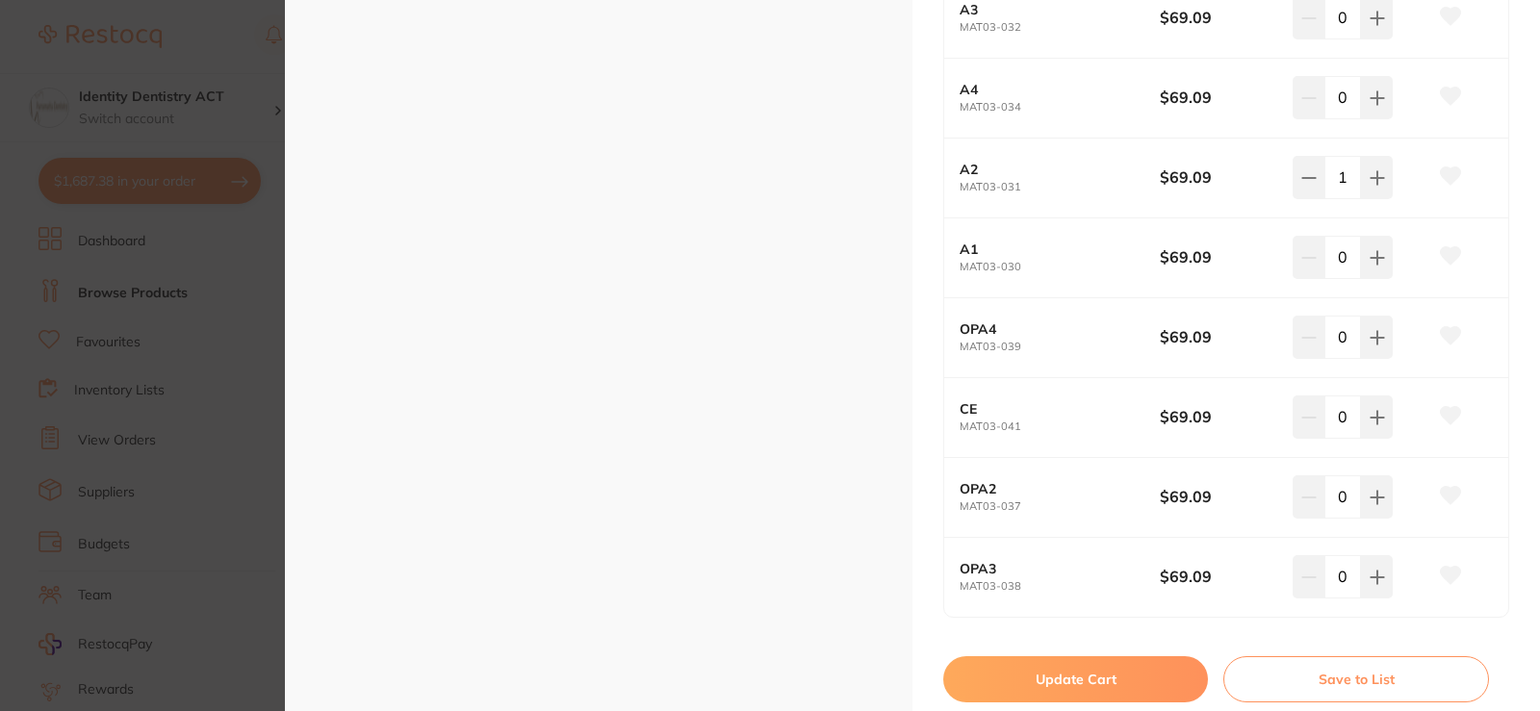
scroll to position [962, 0]
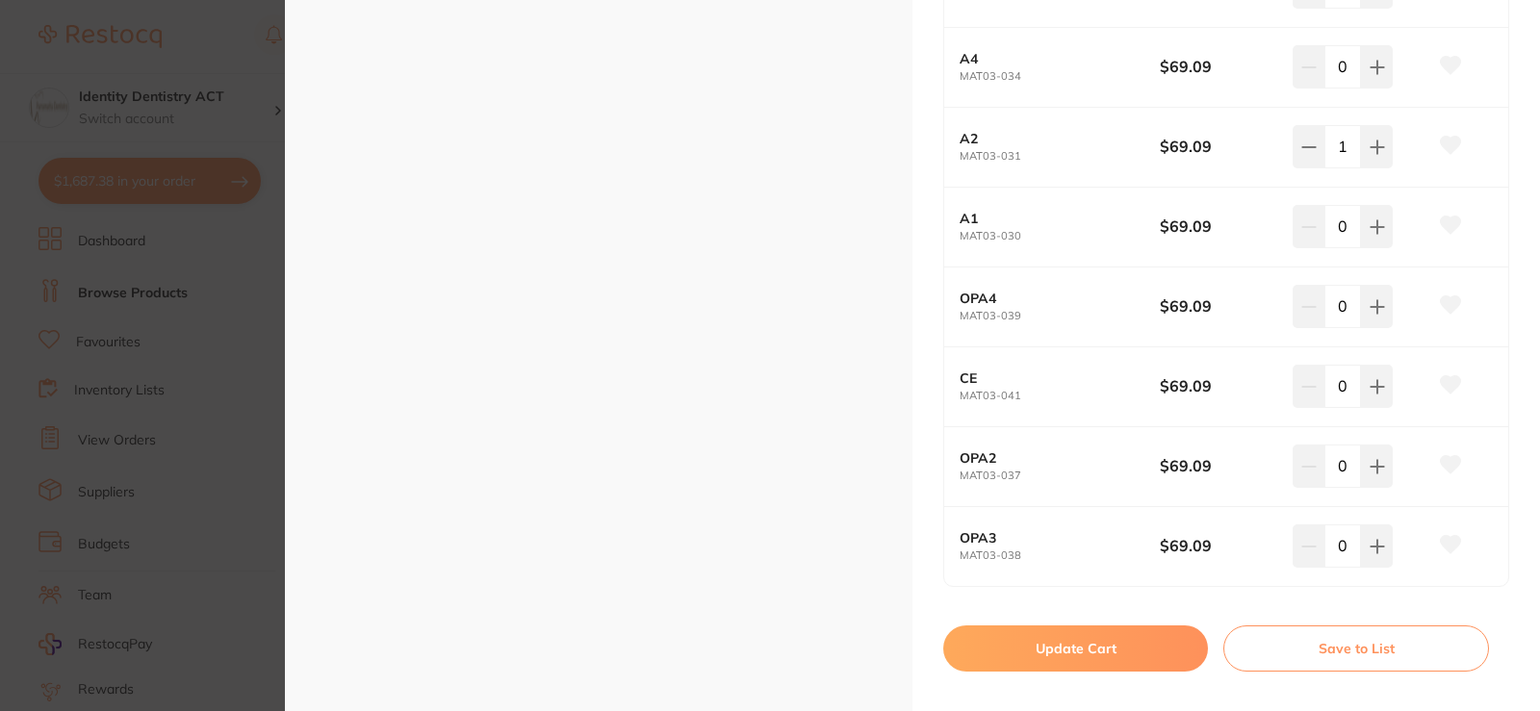
click at [1126, 644] on button "Update Cart" at bounding box center [1075, 648] width 265 height 46
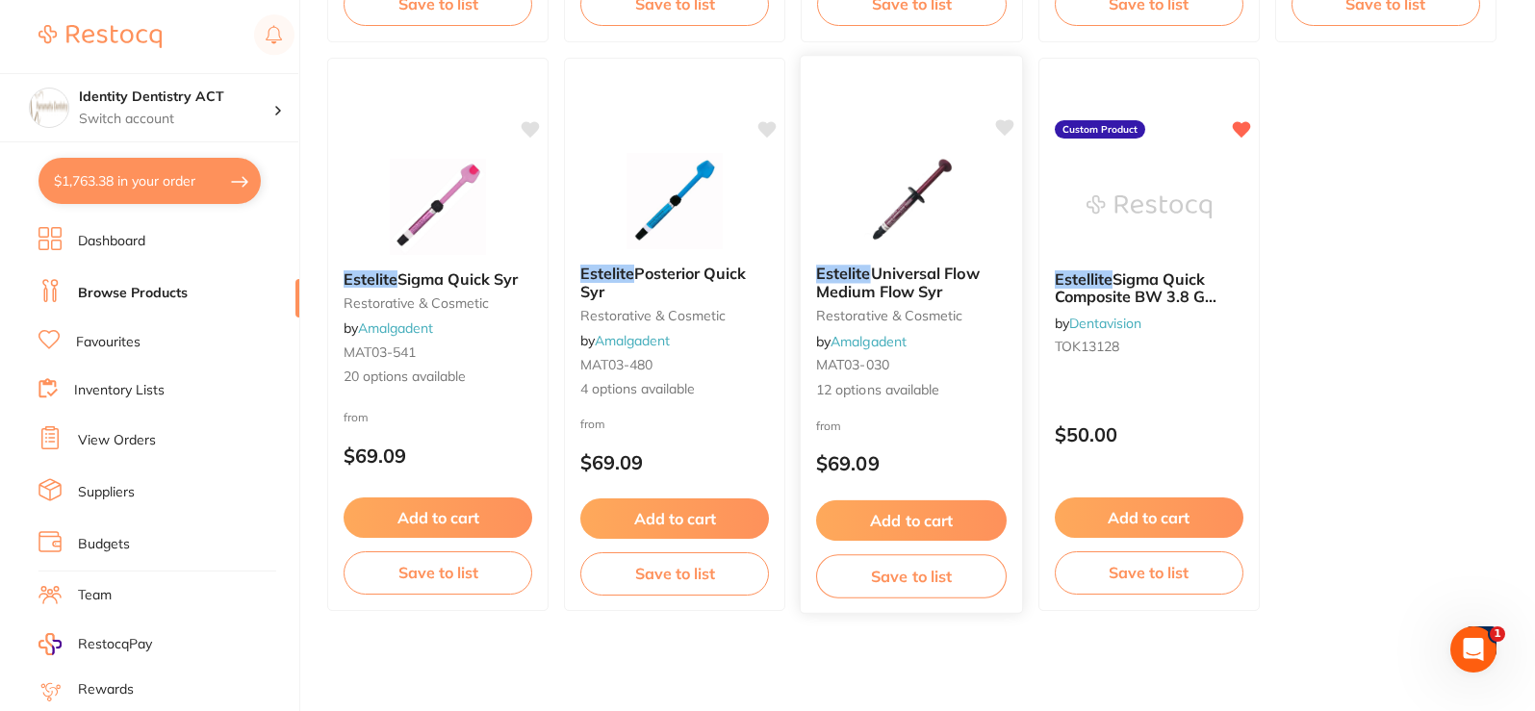
scroll to position [870, 0]
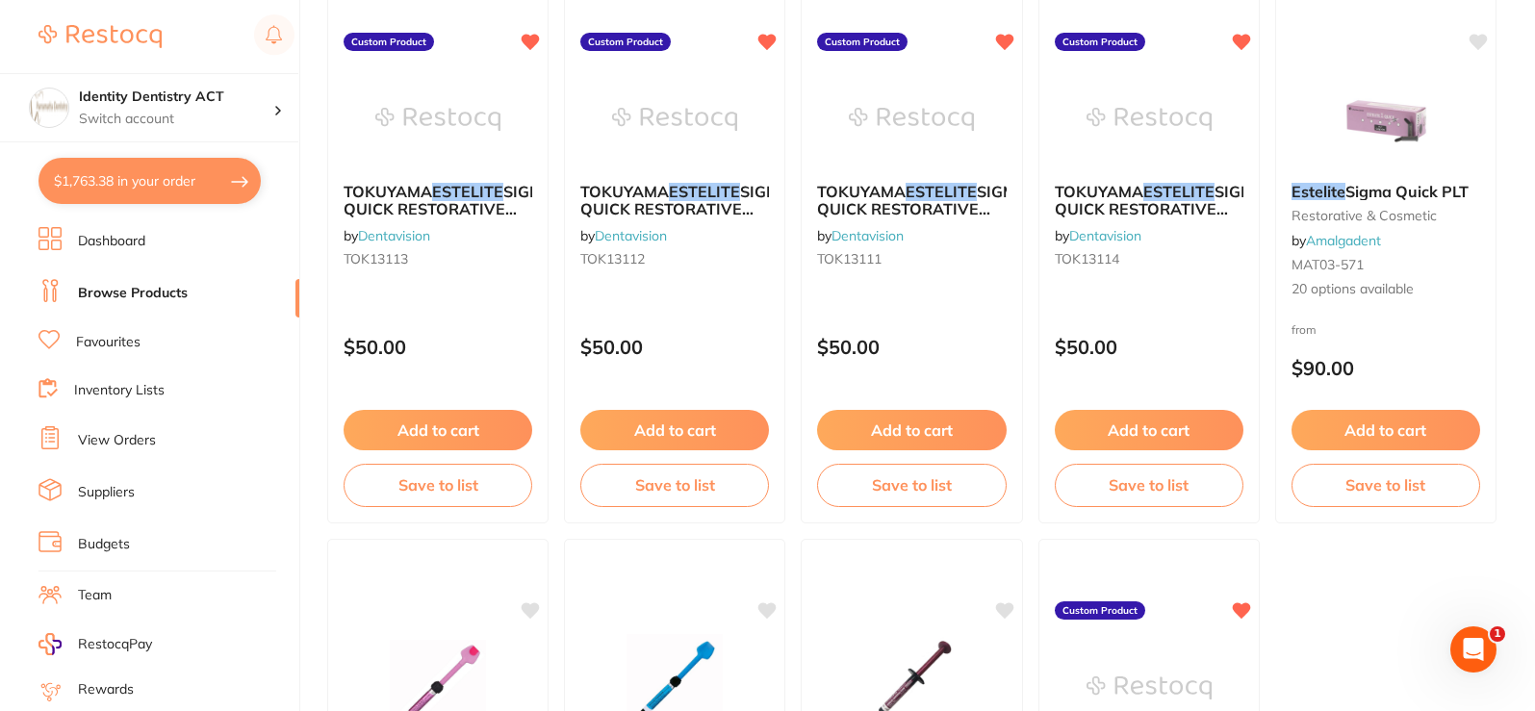
click at [180, 195] on button "$1,763.38 in your order" at bounding box center [149, 181] width 222 height 46
checkbox input "true"
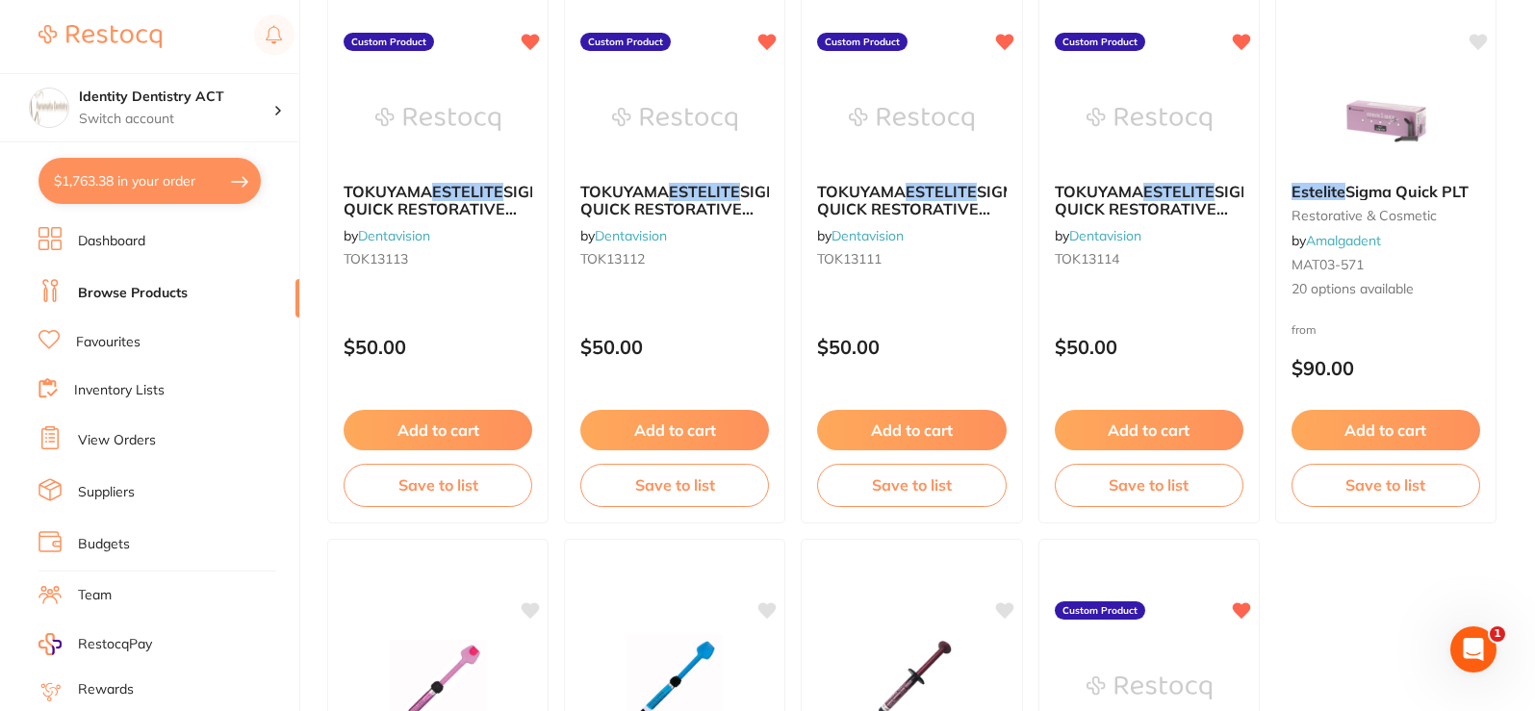
checkbox input "true"
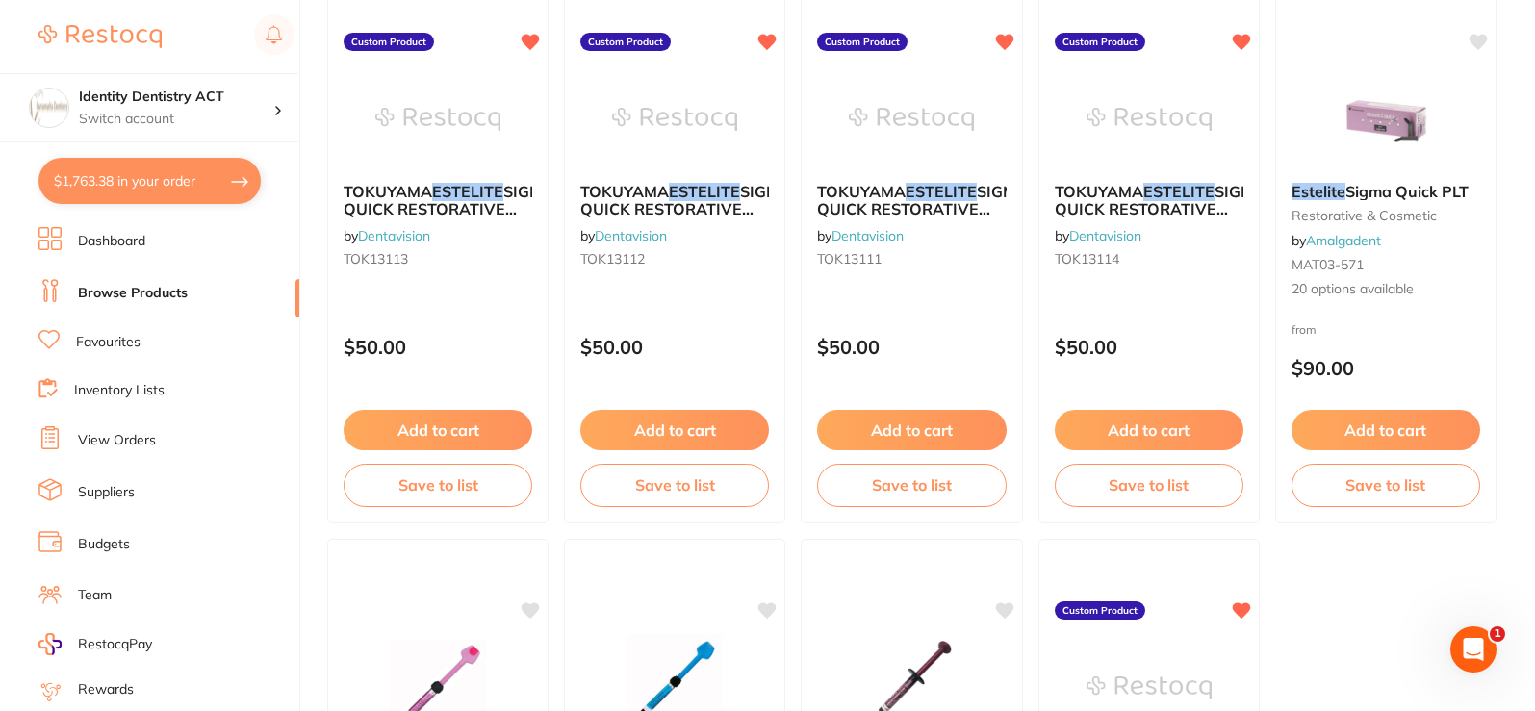
checkbox input "true"
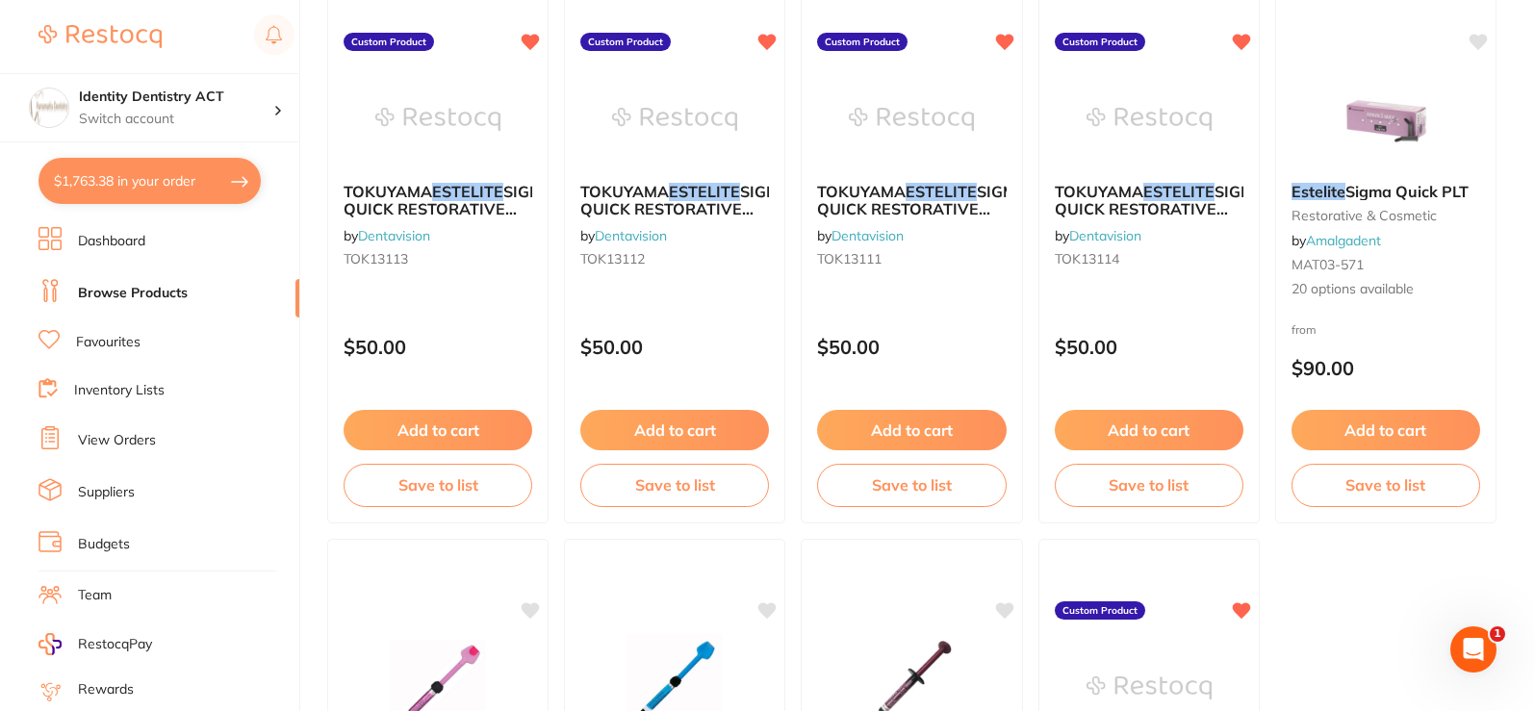
checkbox input "true"
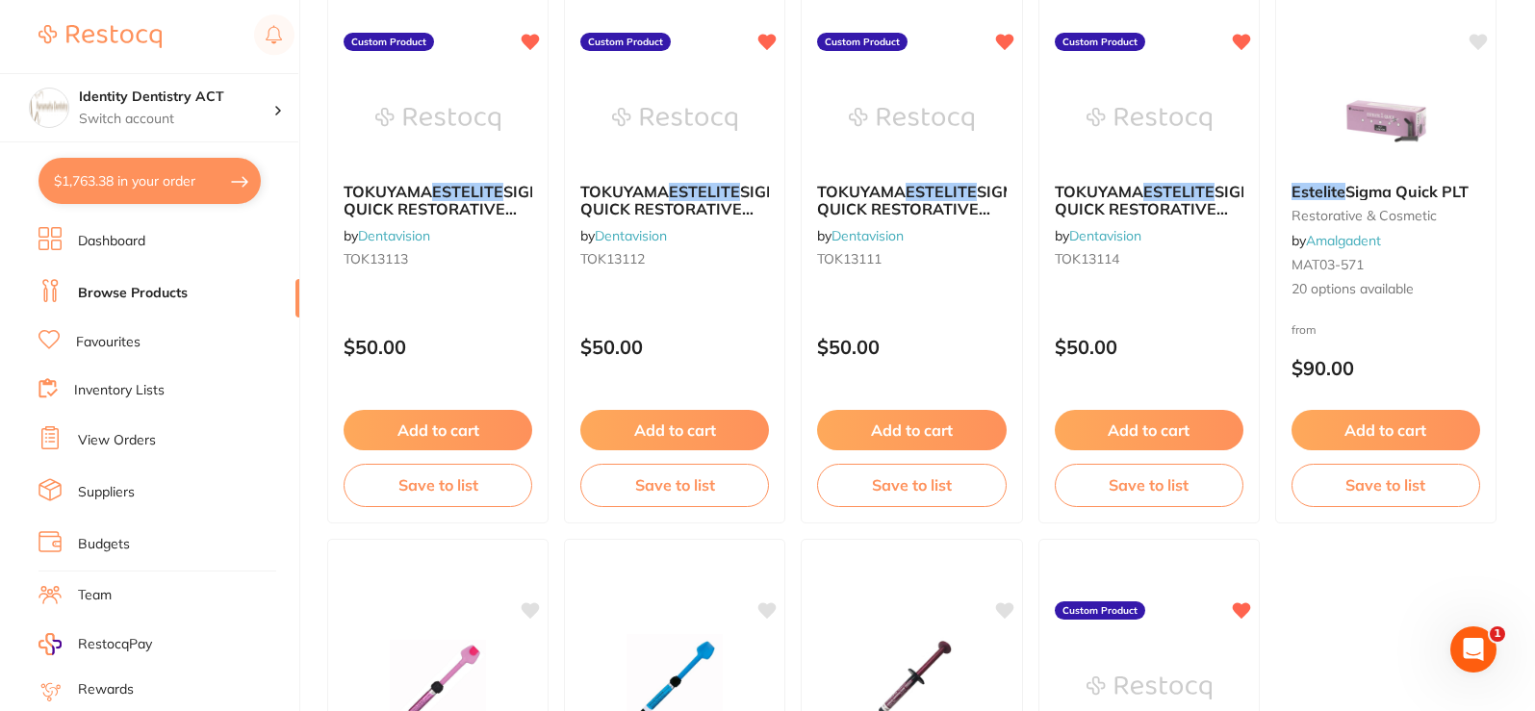
checkbox input "true"
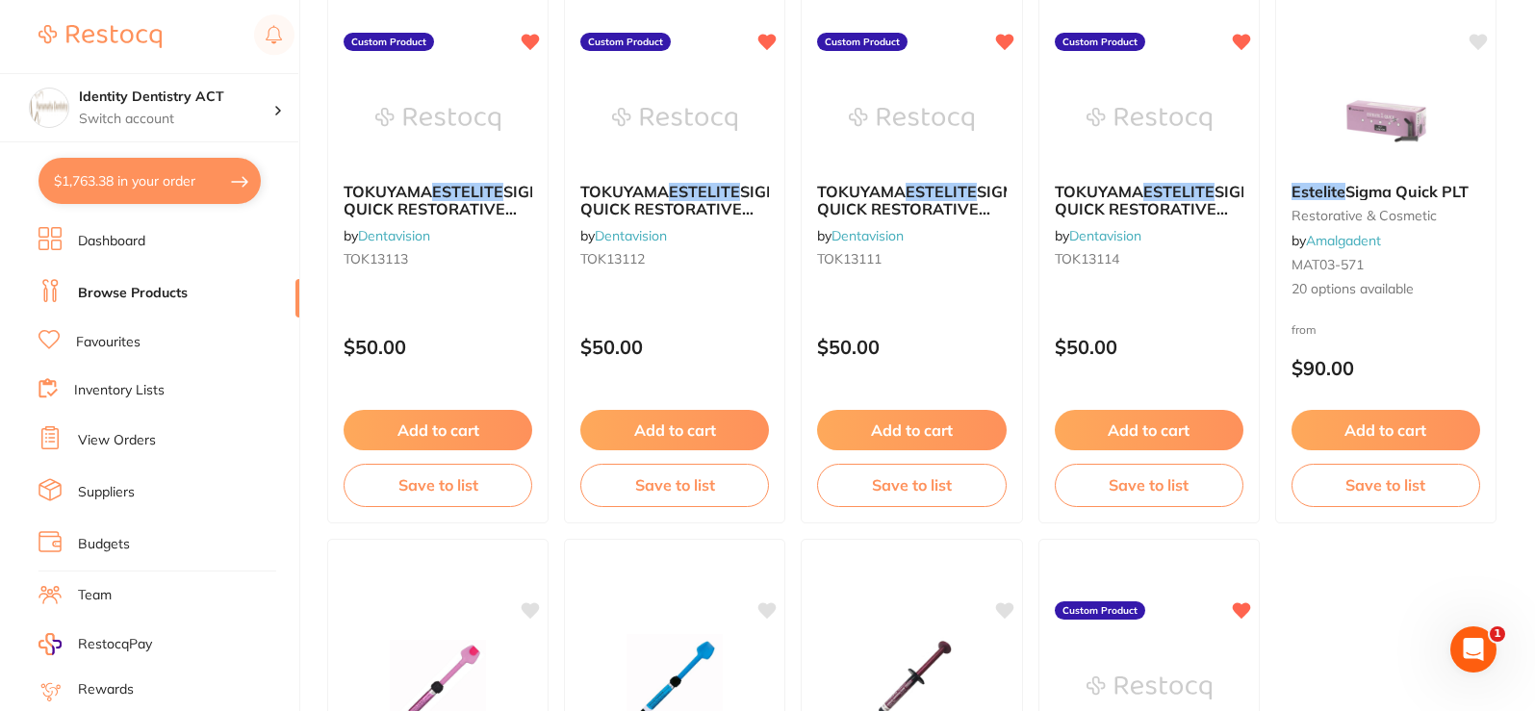
checkbox input "true"
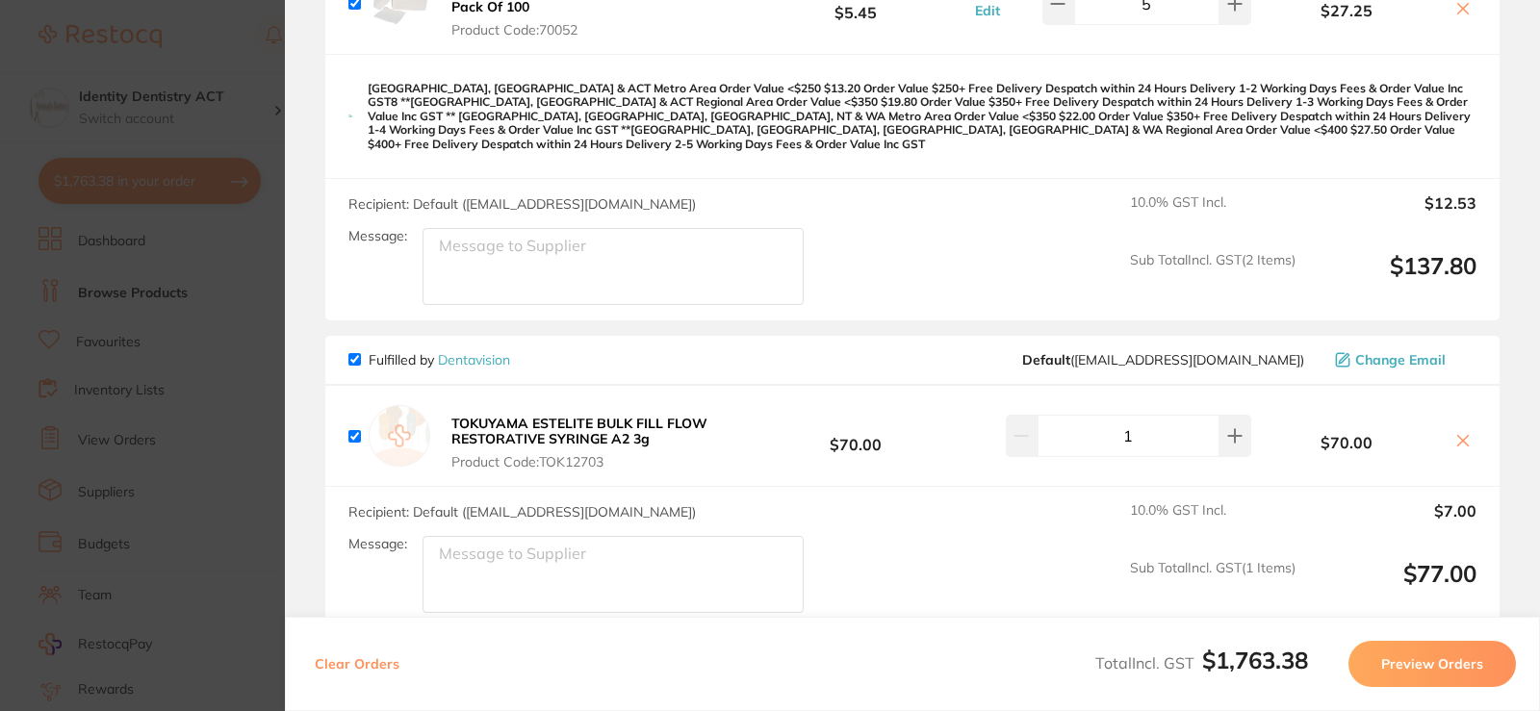
scroll to position [4375, 0]
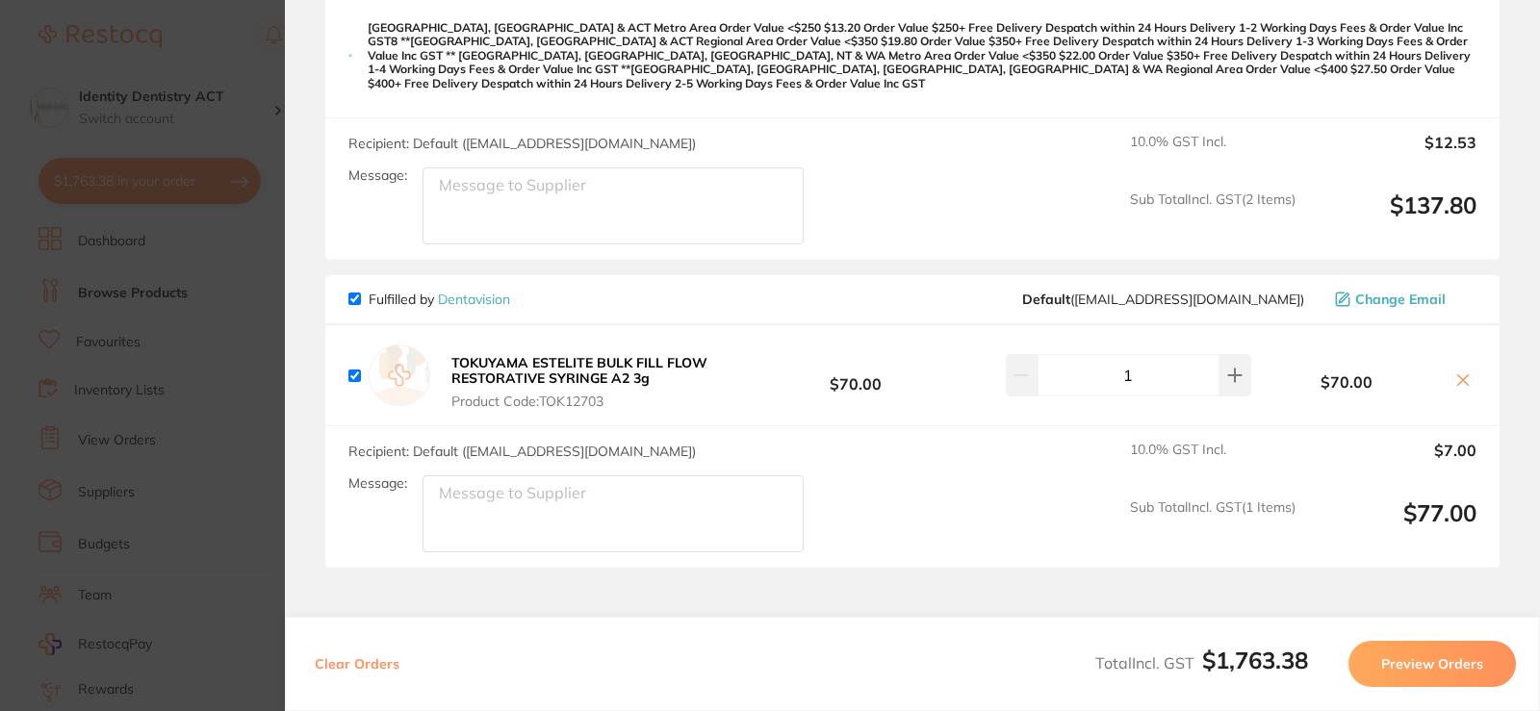
click at [146, 303] on section "Update RRP Set your pre negotiated price for this item. Item Agreed RRP (excl. …" at bounding box center [770, 355] width 1540 height 711
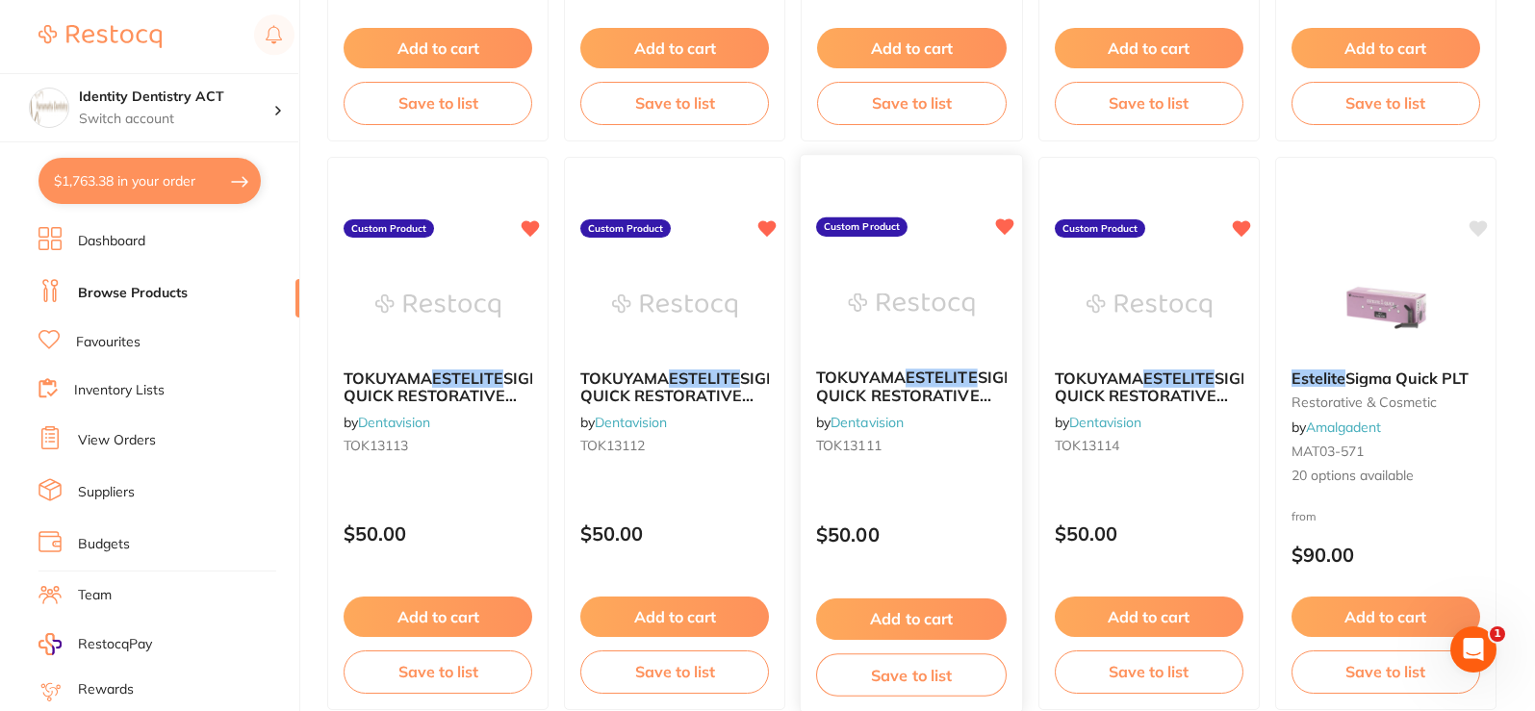
scroll to position [966, 0]
